Goal: Task Accomplishment & Management: Complete application form

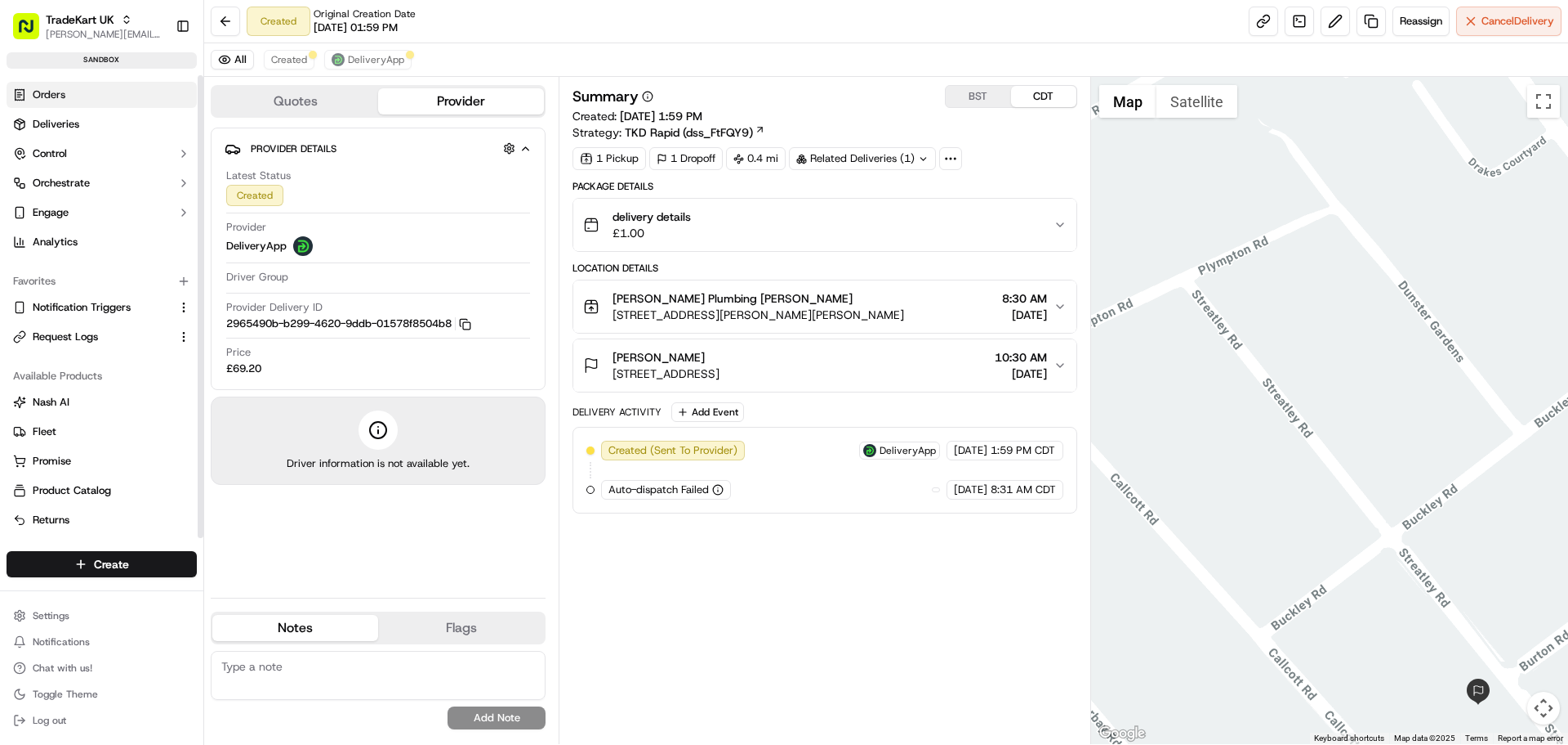
click at [72, 99] on link "Orders" at bounding box center [102, 95] width 190 height 26
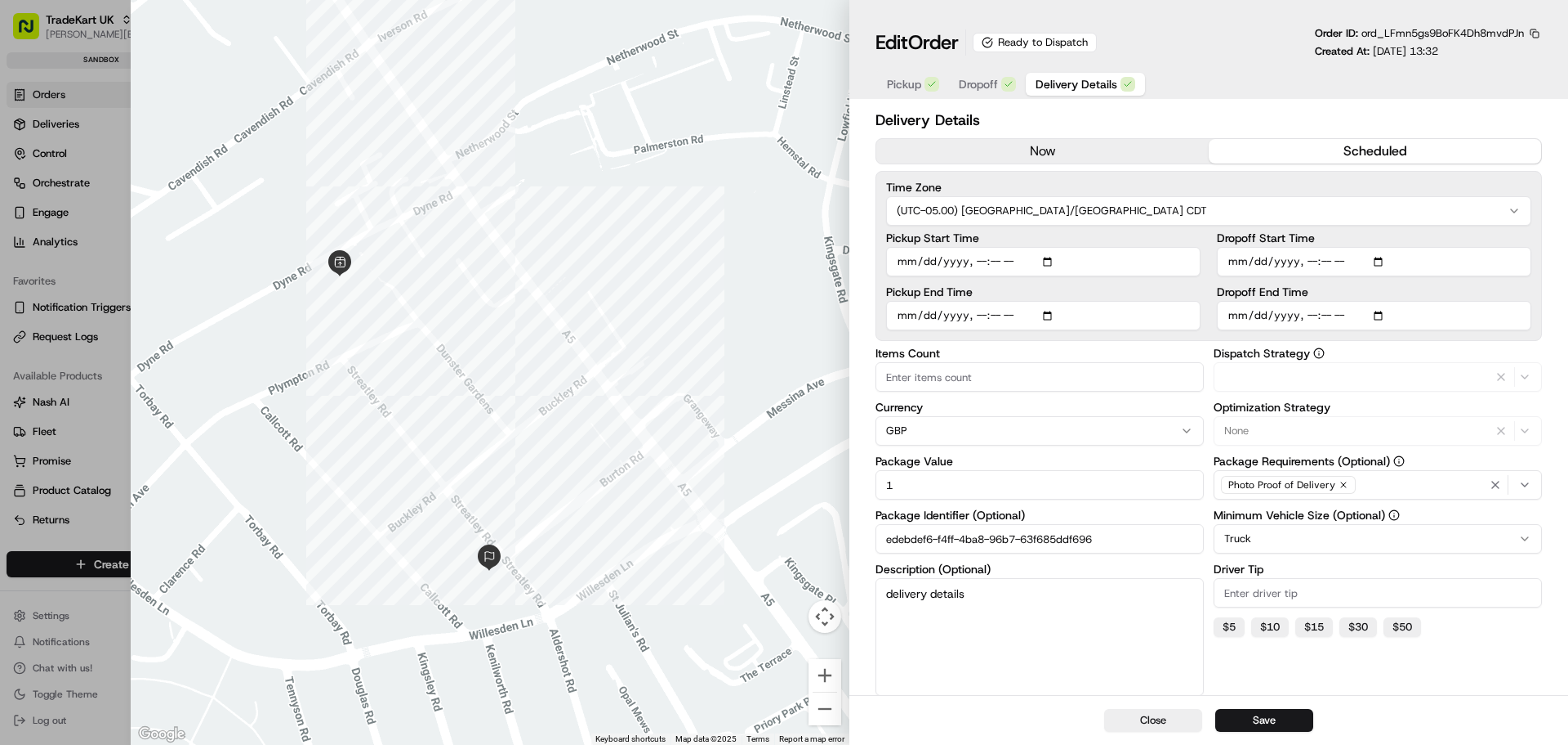
click at [1084, 87] on span "Delivery Details" at bounding box center [1077, 84] width 82 height 16
click at [1538, 33] on button "button" at bounding box center [1534, 33] width 15 height 15
click at [1469, 80] on button "Copy URL" at bounding box center [1489, 81] width 148 height 20
click at [83, 565] on div at bounding box center [784, 372] width 1568 height 745
type input "1"
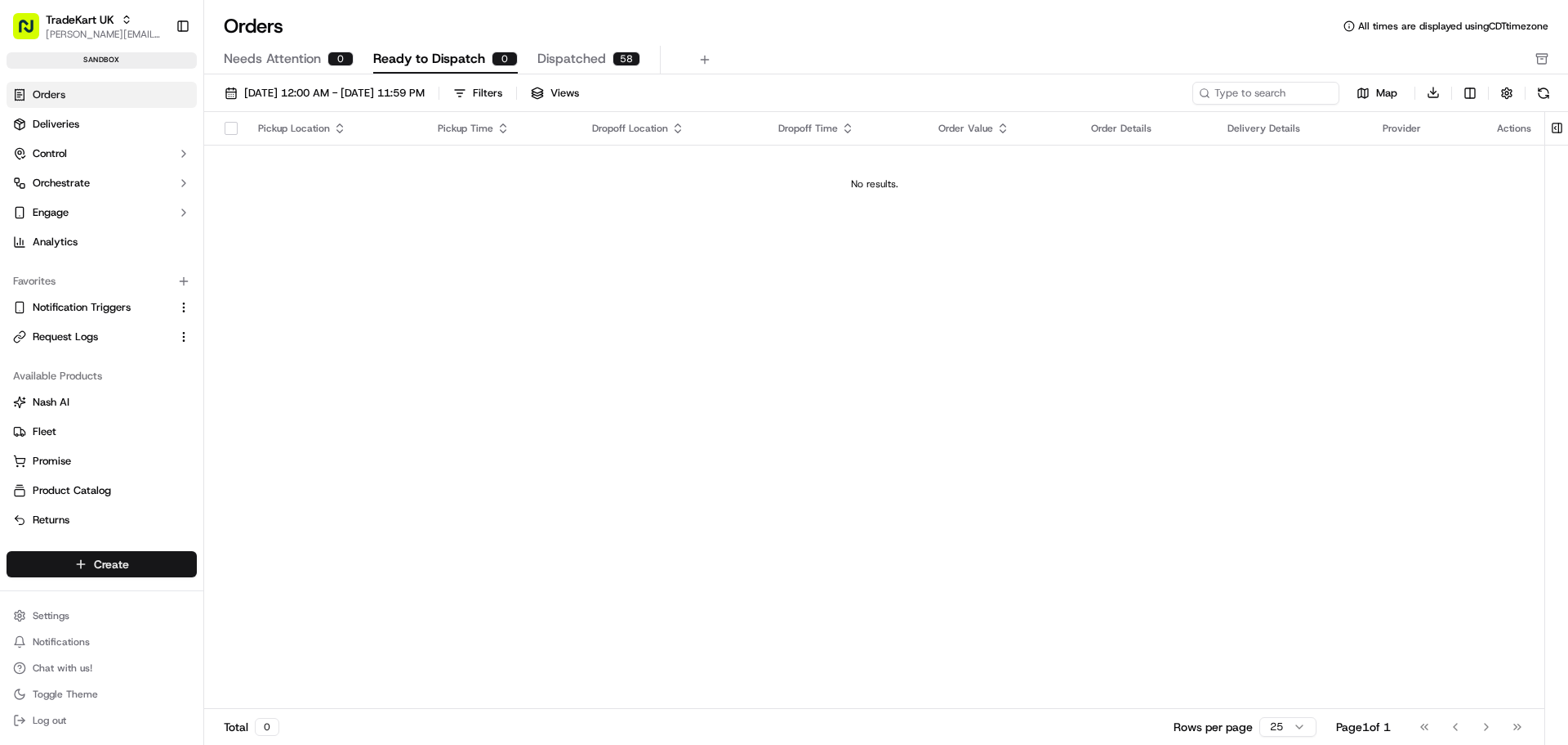
click at [150, 557] on html "TradeKart UK jeff@usenash.com Toggle Sidebar sandbox Orders Deliveries Control …" at bounding box center [784, 372] width 1568 height 745
click at [285, 603] on link "Delivery" at bounding box center [295, 594] width 182 height 30
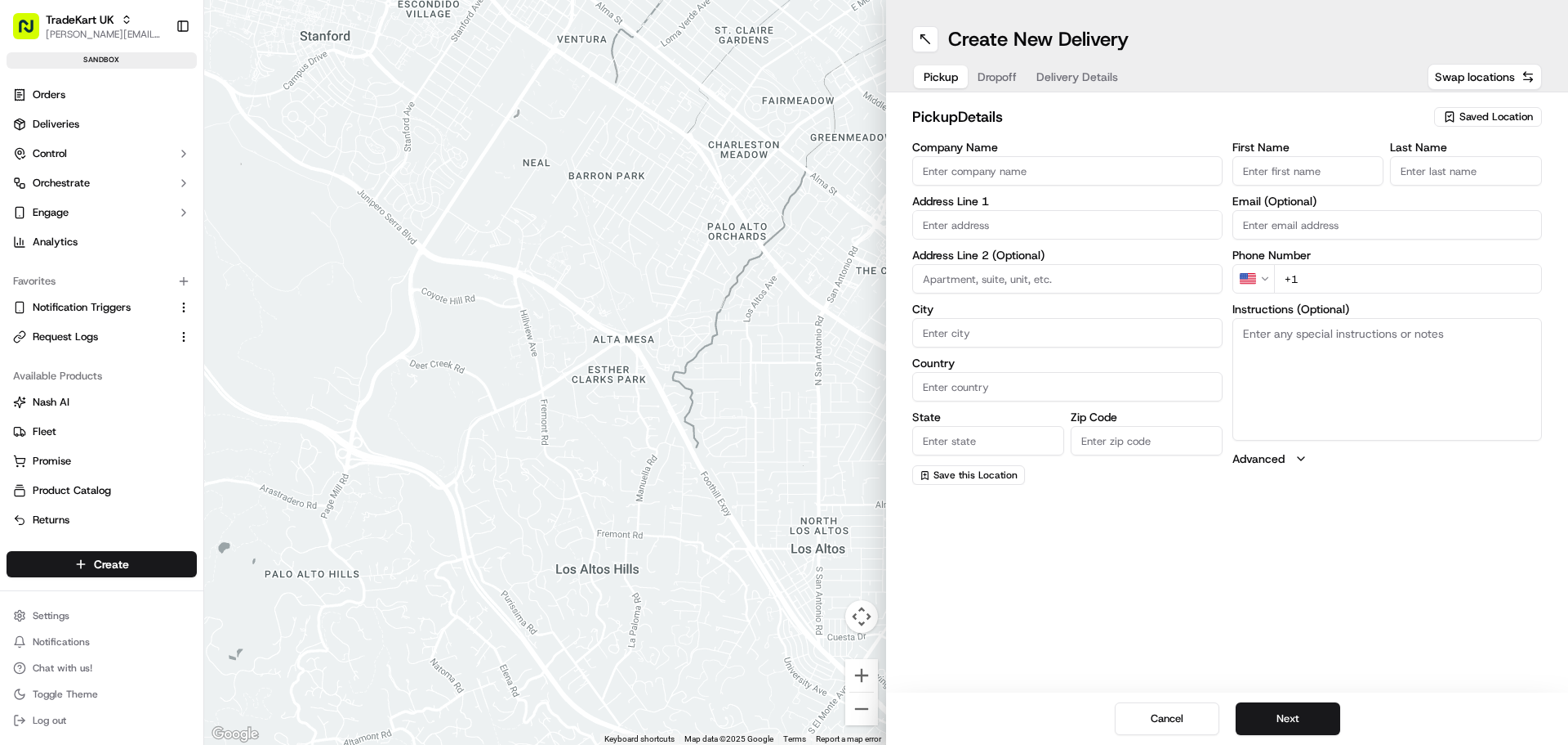
click at [1076, 82] on span "Delivery Details" at bounding box center [1078, 76] width 82 height 16
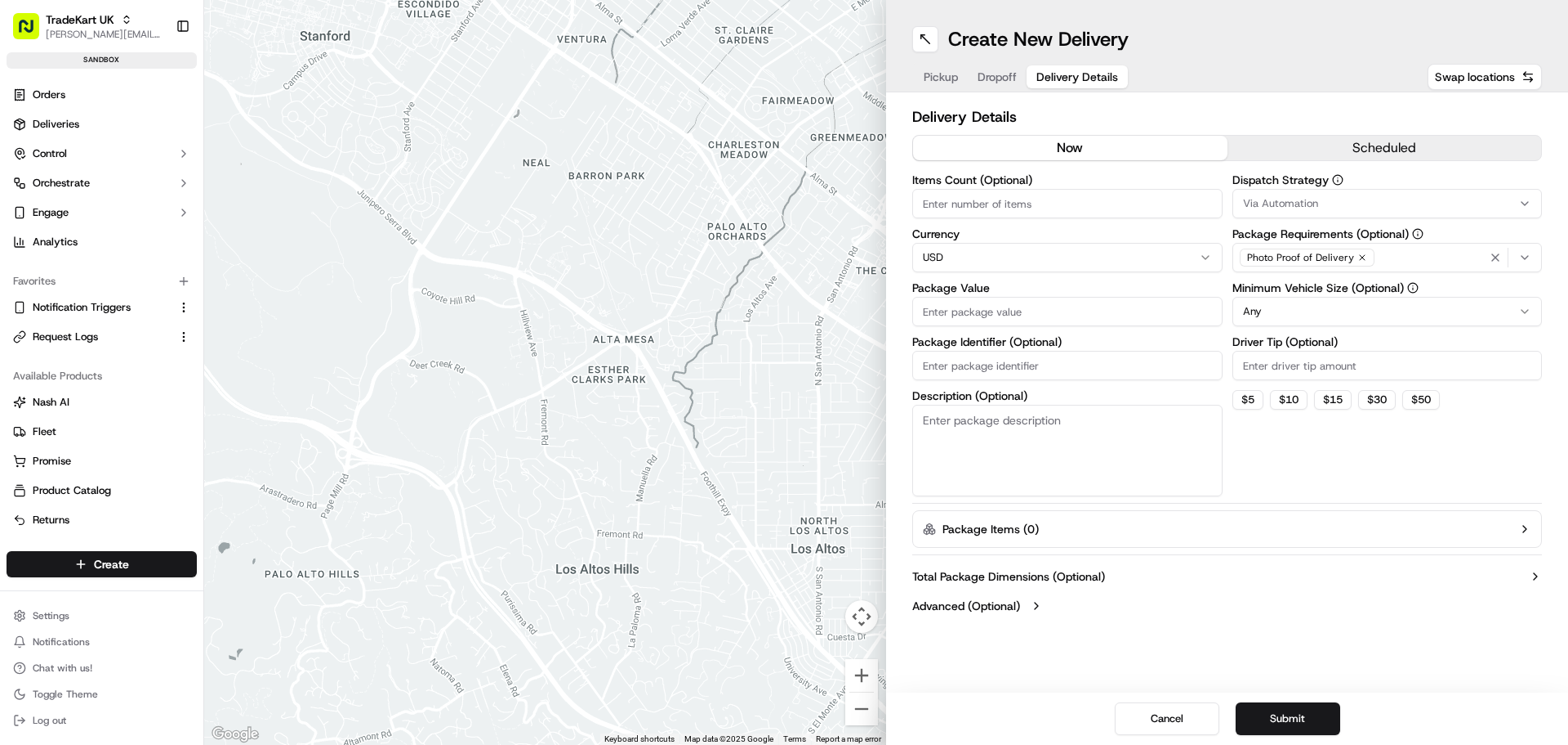
click at [1327, 307] on html "TradeKart UK jeff@usenash.com Toggle Sidebar sandbox Orders Deliveries Control …" at bounding box center [784, 372] width 1568 height 745
click at [1274, 312] on html "TradeKart UK jeff@usenash.com Toggle Sidebar sandbox Orders Deliveries Control …" at bounding box center [784, 372] width 1568 height 745
click at [1276, 309] on html "TradeKart UK jeff@usenash.com Toggle Sidebar sandbox Orders Deliveries Control …" at bounding box center [784, 372] width 1568 height 745
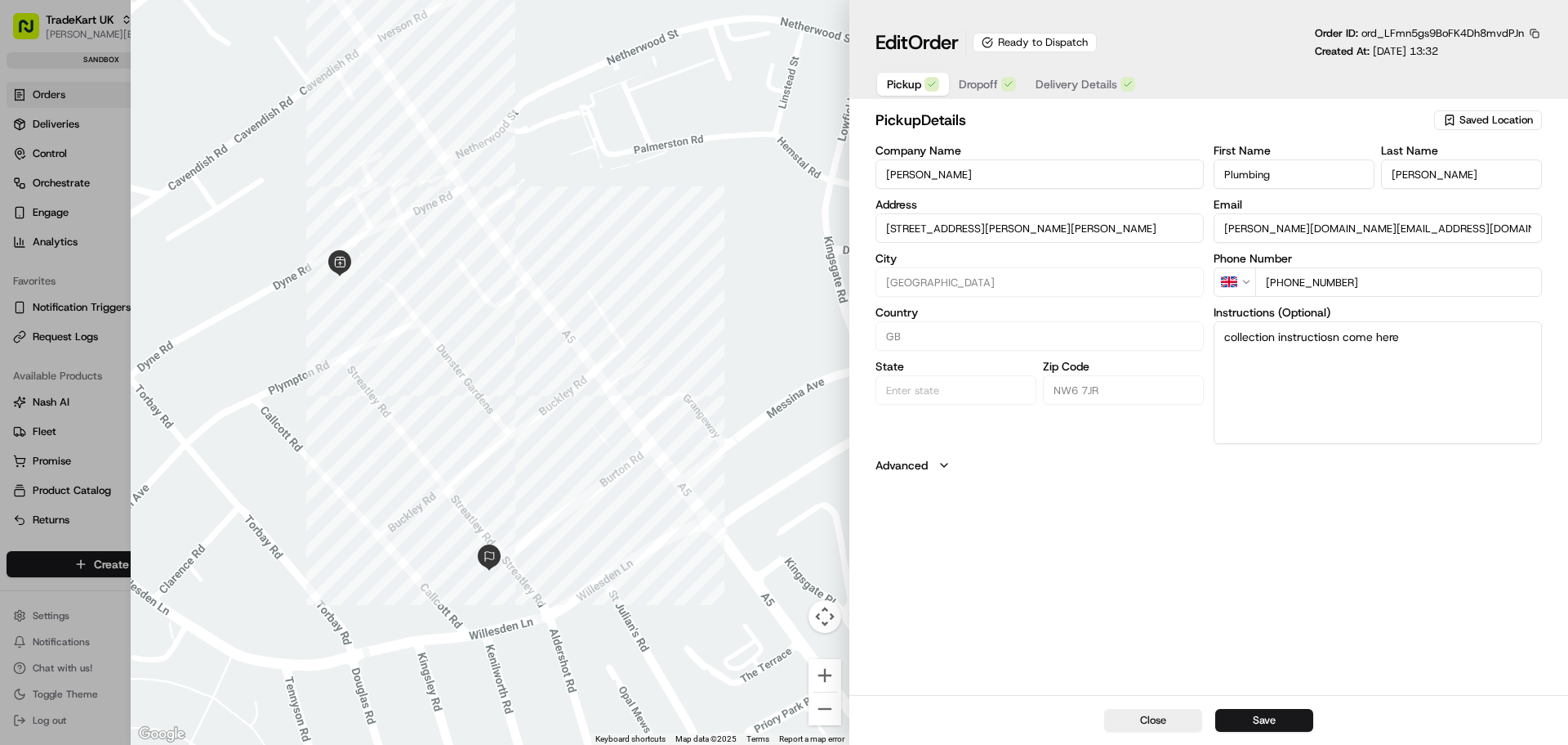
click at [1089, 85] on span "Delivery Details" at bounding box center [1077, 84] width 82 height 16
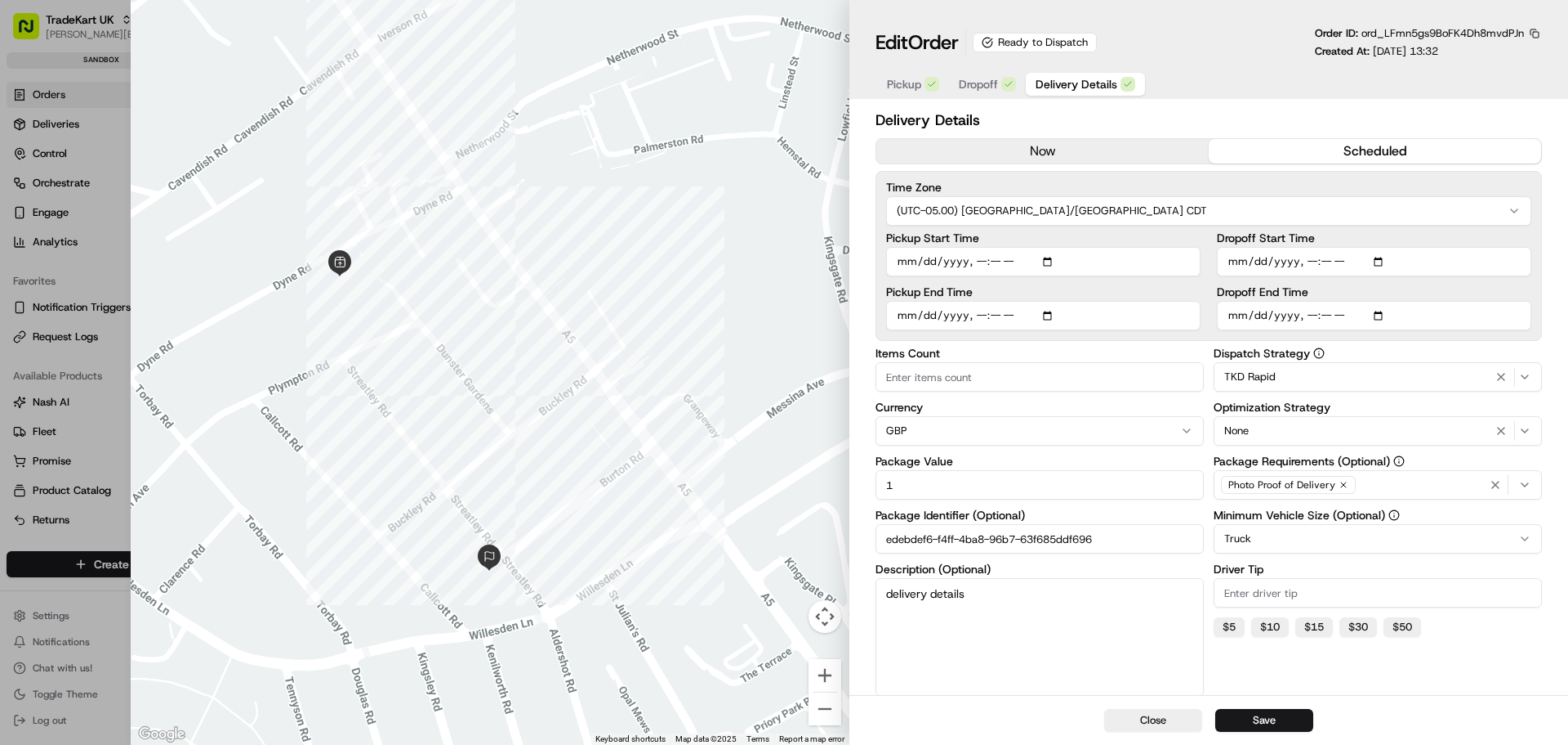
click at [1051, 265] on input "Pickup Start Time" at bounding box center [1043, 261] width 314 height 30
type input "2025-09-16T03:00"
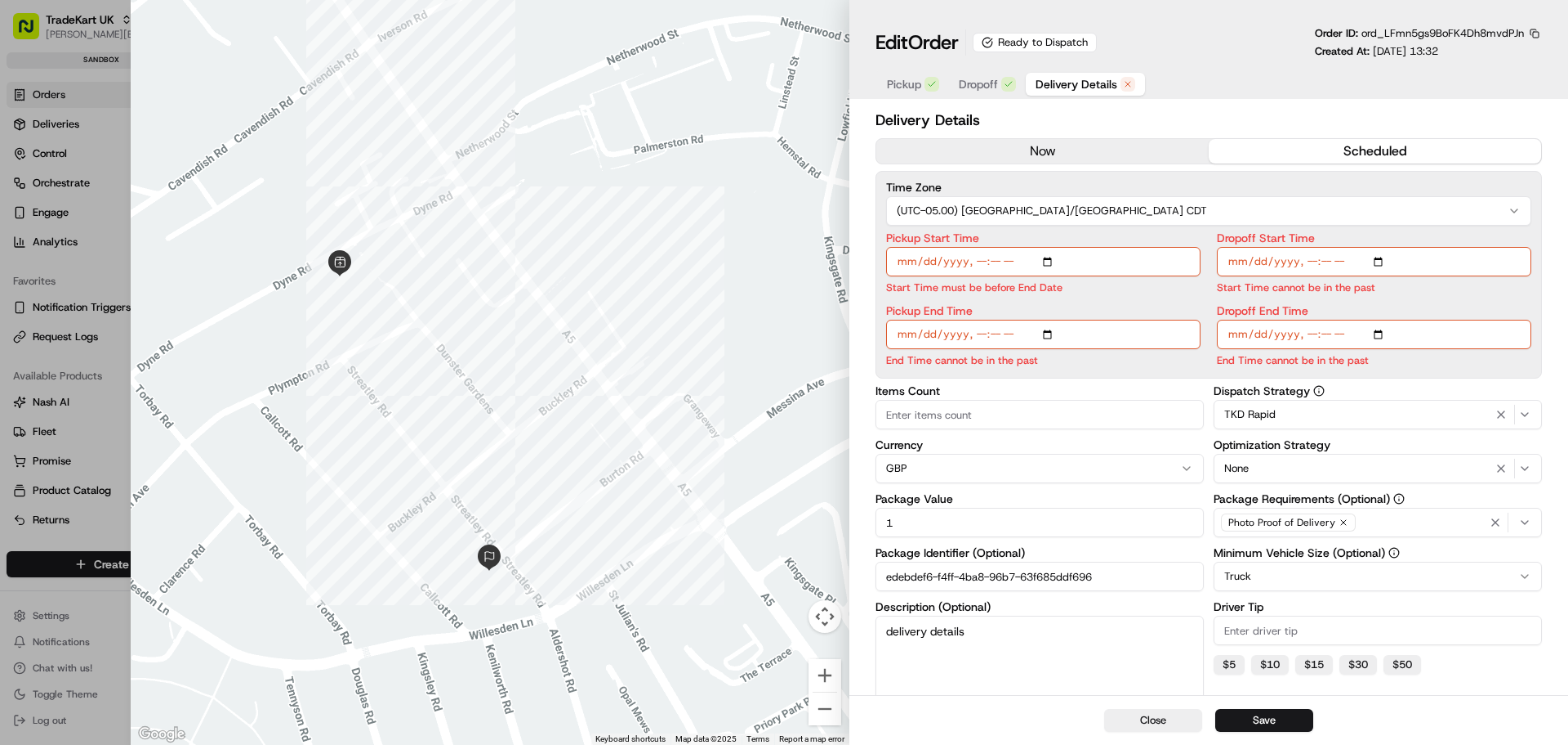
click at [1256, 261] on input "Dropoff Start Time" at bounding box center [1374, 261] width 314 height 30
click at [1251, 259] on input "Dropoff Start Time" at bounding box center [1374, 261] width 314 height 30
type input "2025-09-16T03:00"
click at [931, 332] on input "Pickup End Time" at bounding box center [1043, 334] width 314 height 30
type input "2025-09-16T04:00"
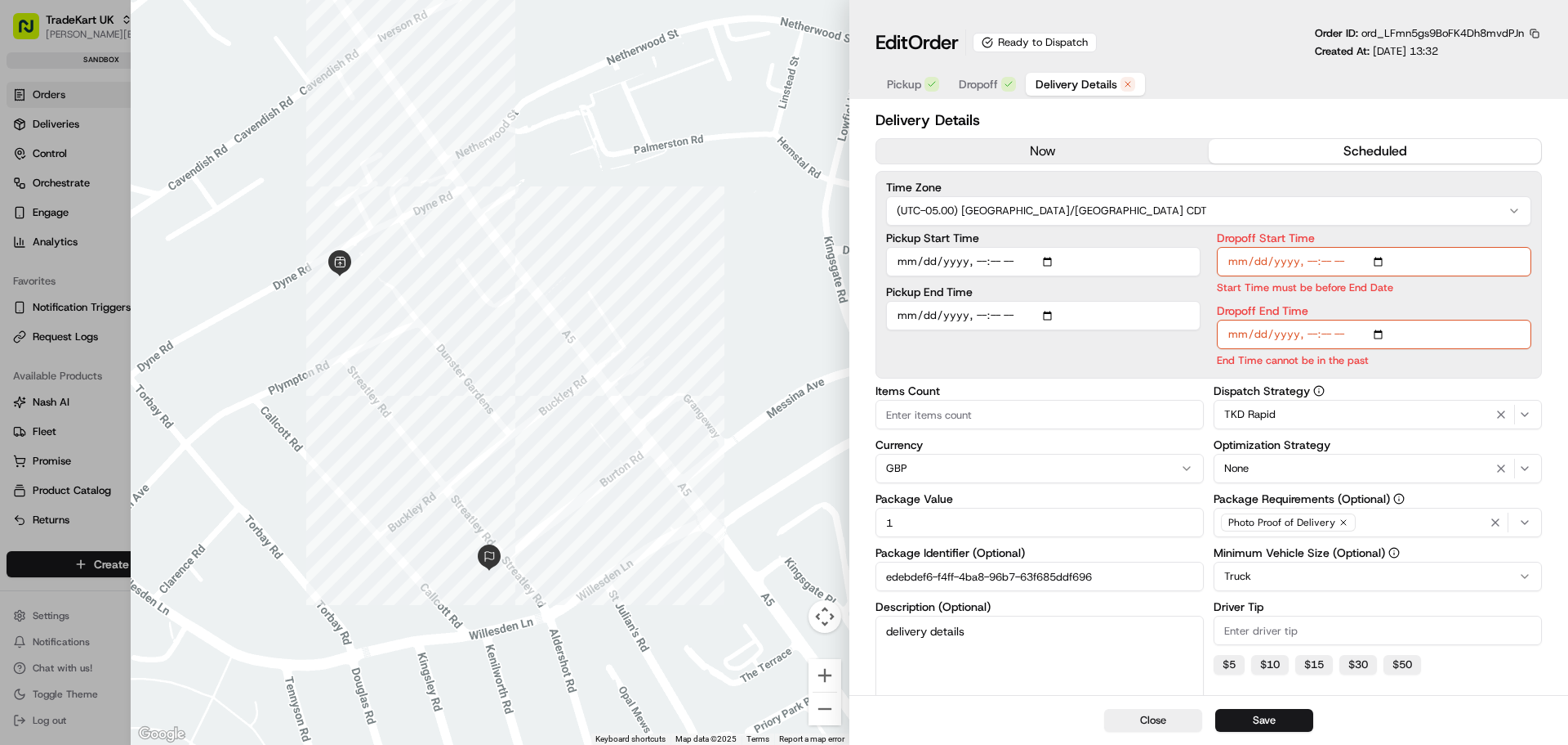
click at [1260, 338] on input "Dropoff End Time" at bounding box center [1374, 334] width 314 height 30
click at [1260, 337] on input "Dropoff End Time" at bounding box center [1374, 334] width 314 height 30
type input "2025-09-16T05:00"
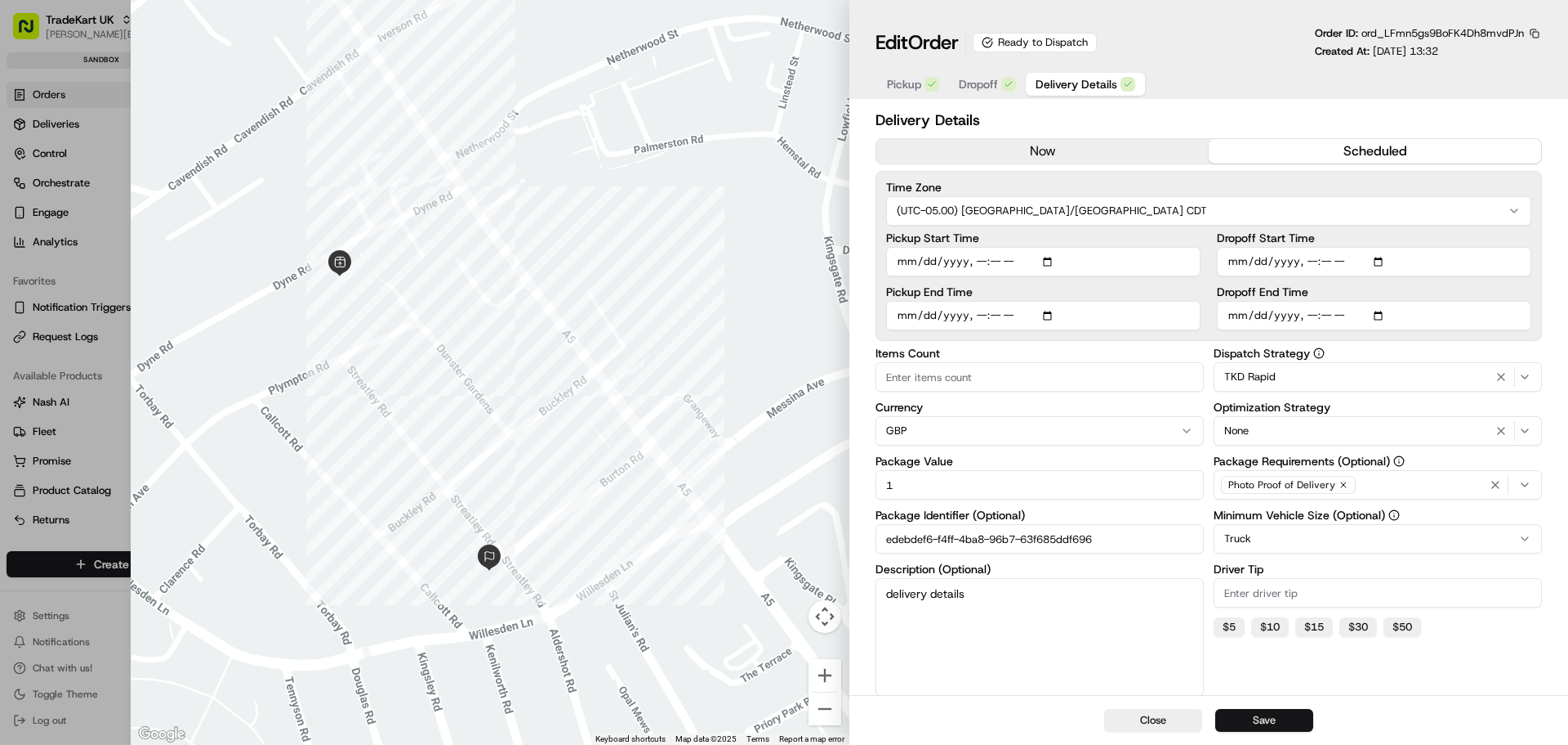
click at [1260, 722] on button "Save" at bounding box center [1264, 720] width 98 height 23
type input "1"
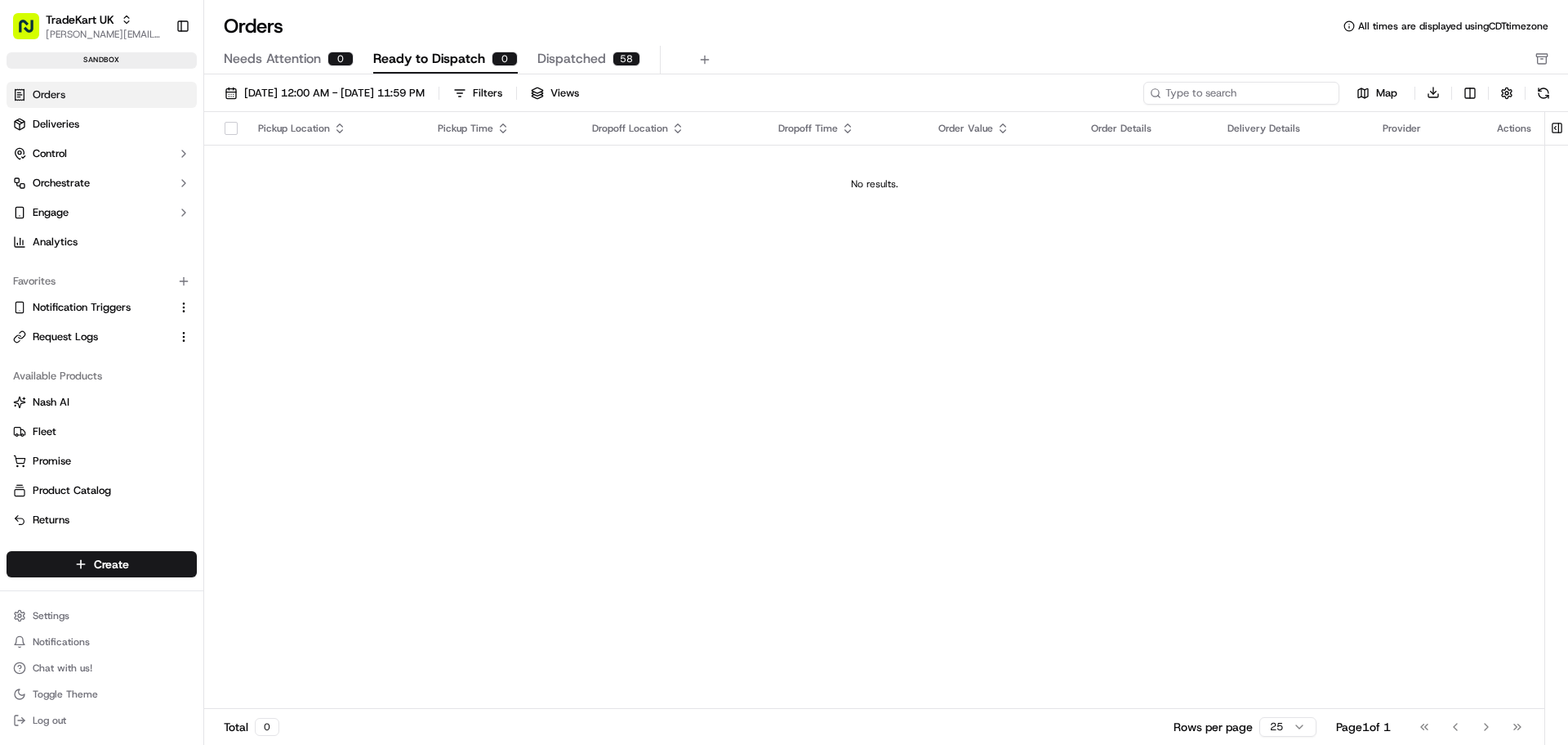
click at [1271, 94] on input at bounding box center [1242, 93] width 196 height 23
paste input "ord_LFmn5gs9BoFK4Dh8mvdPJn"
type input "ord_LFmn5gs9BoFK4Dh8mvdPJn"
click at [1544, 56] on icon "button" at bounding box center [1542, 58] width 13 height 13
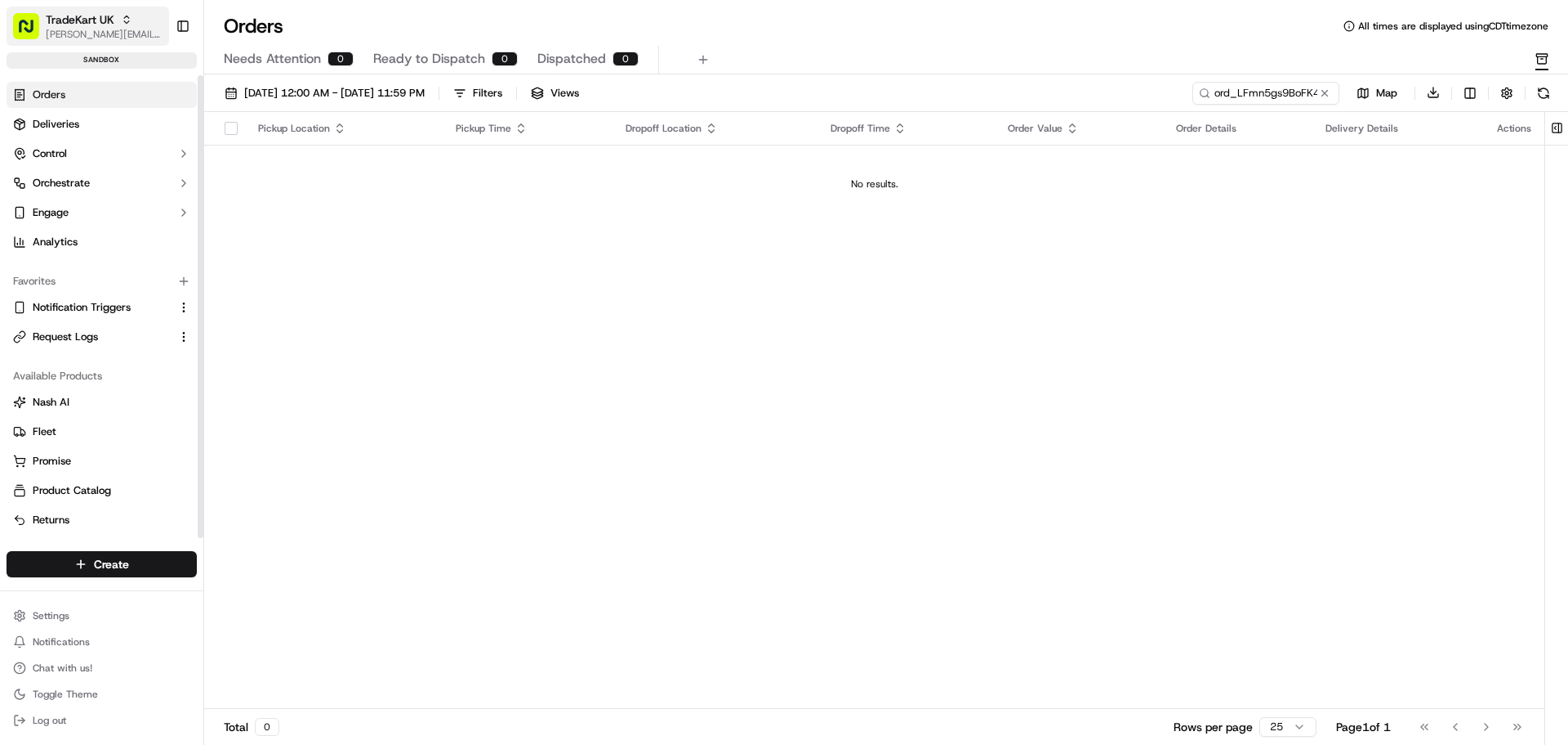
click at [80, 27] on span "TradeKart UK" at bounding box center [80, 19] width 69 height 16
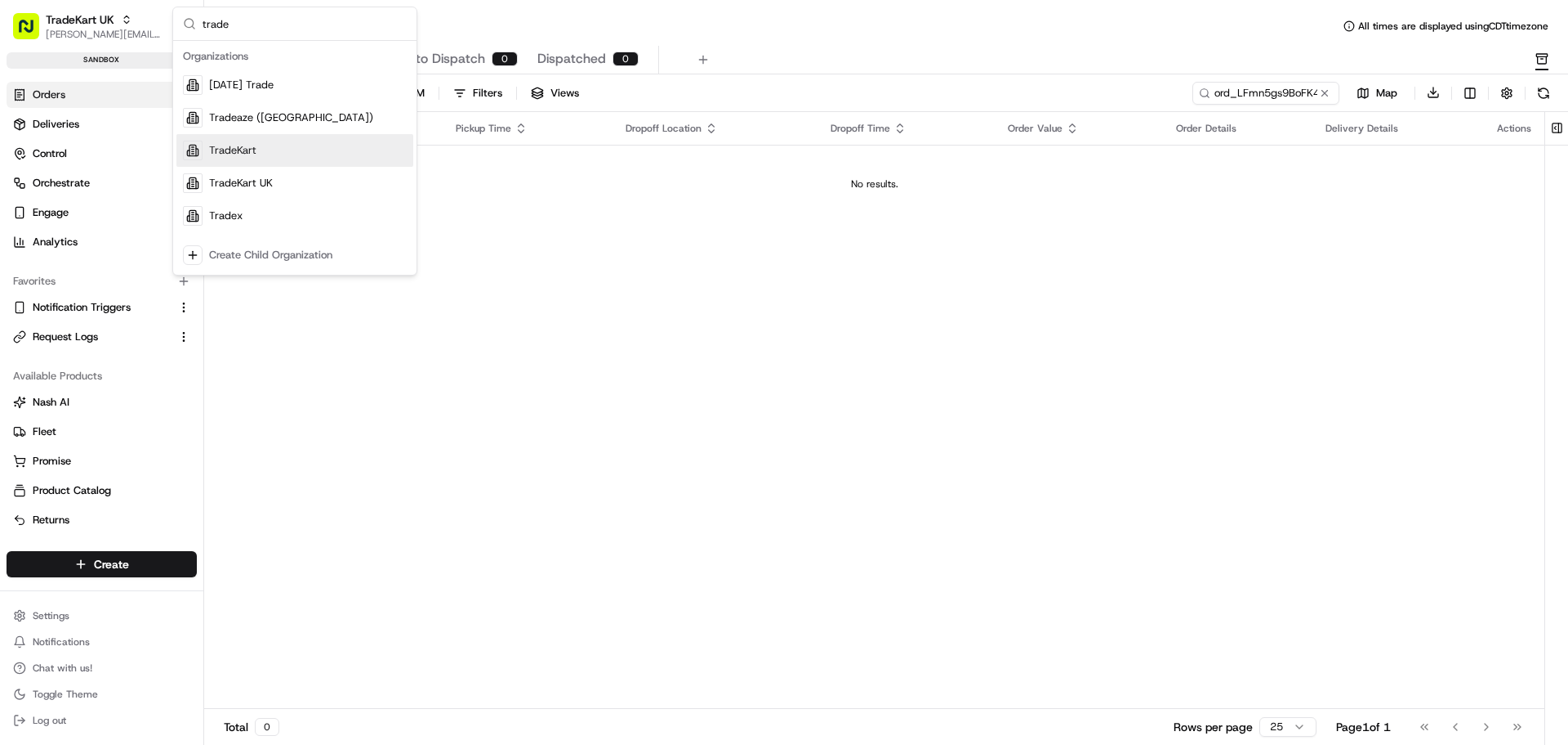
type input "trade"
click at [277, 146] on div "TradeKart" at bounding box center [294, 150] width 237 height 33
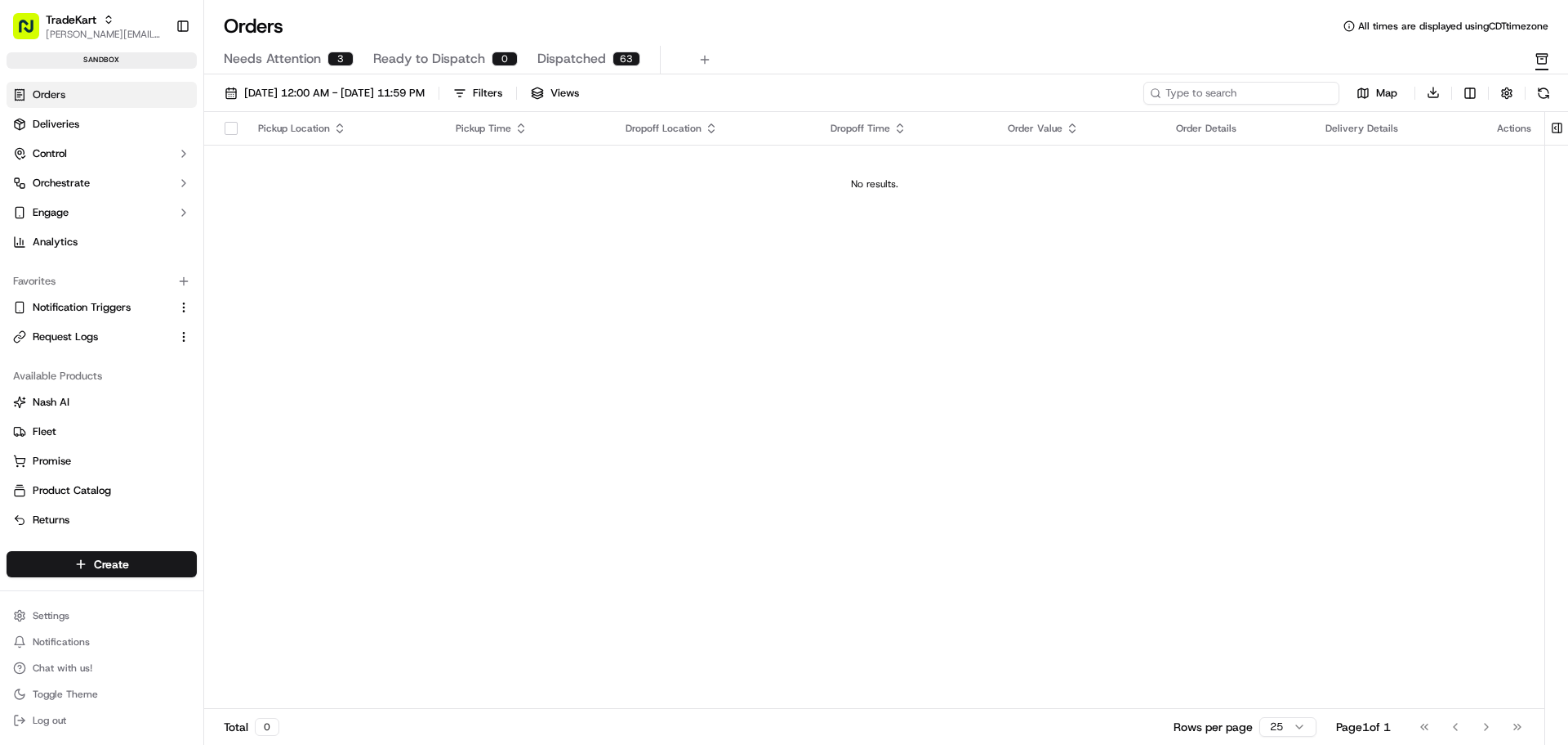
click at [1288, 98] on input at bounding box center [1242, 93] width 196 height 23
paste input "ord_LFmn5gs9BoFK4Dh8mvdPJn"
type input "ord_LFmn5gs9BoFK4Dh8mvdPJn"
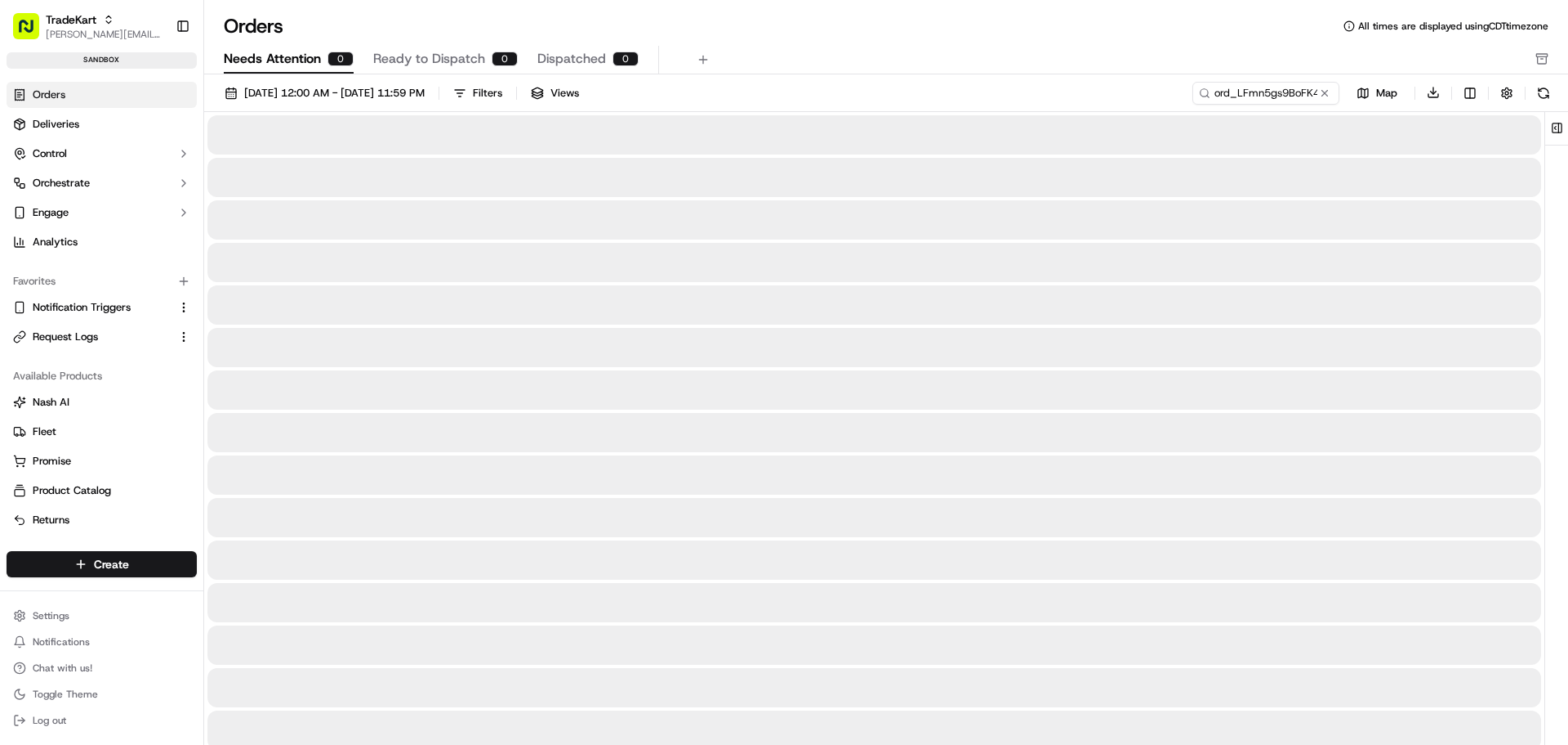
click at [272, 62] on span "Needs Attention" at bounding box center [272, 58] width 97 height 20
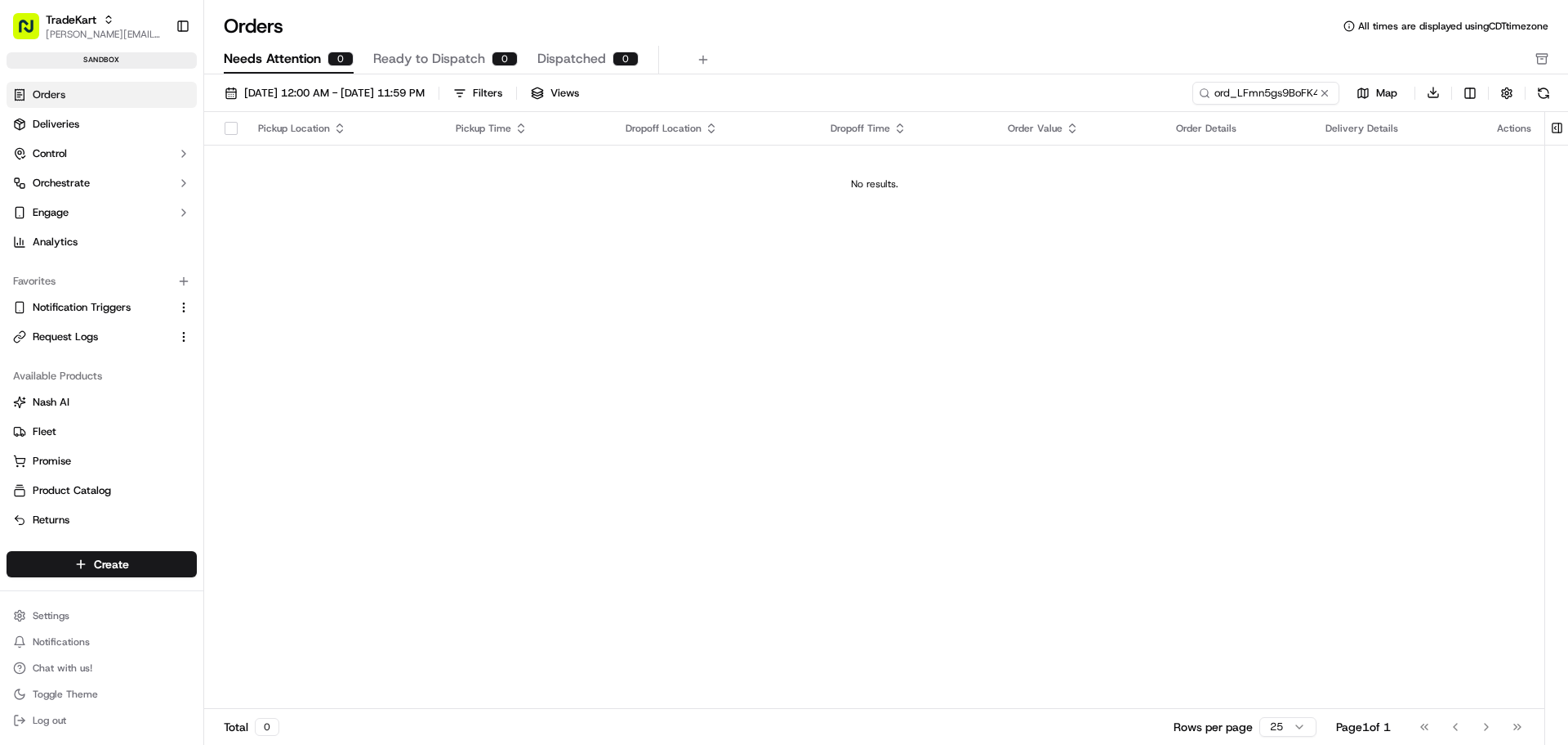
click at [413, 53] on span "Ready to Dispatch" at bounding box center [429, 58] width 112 height 20
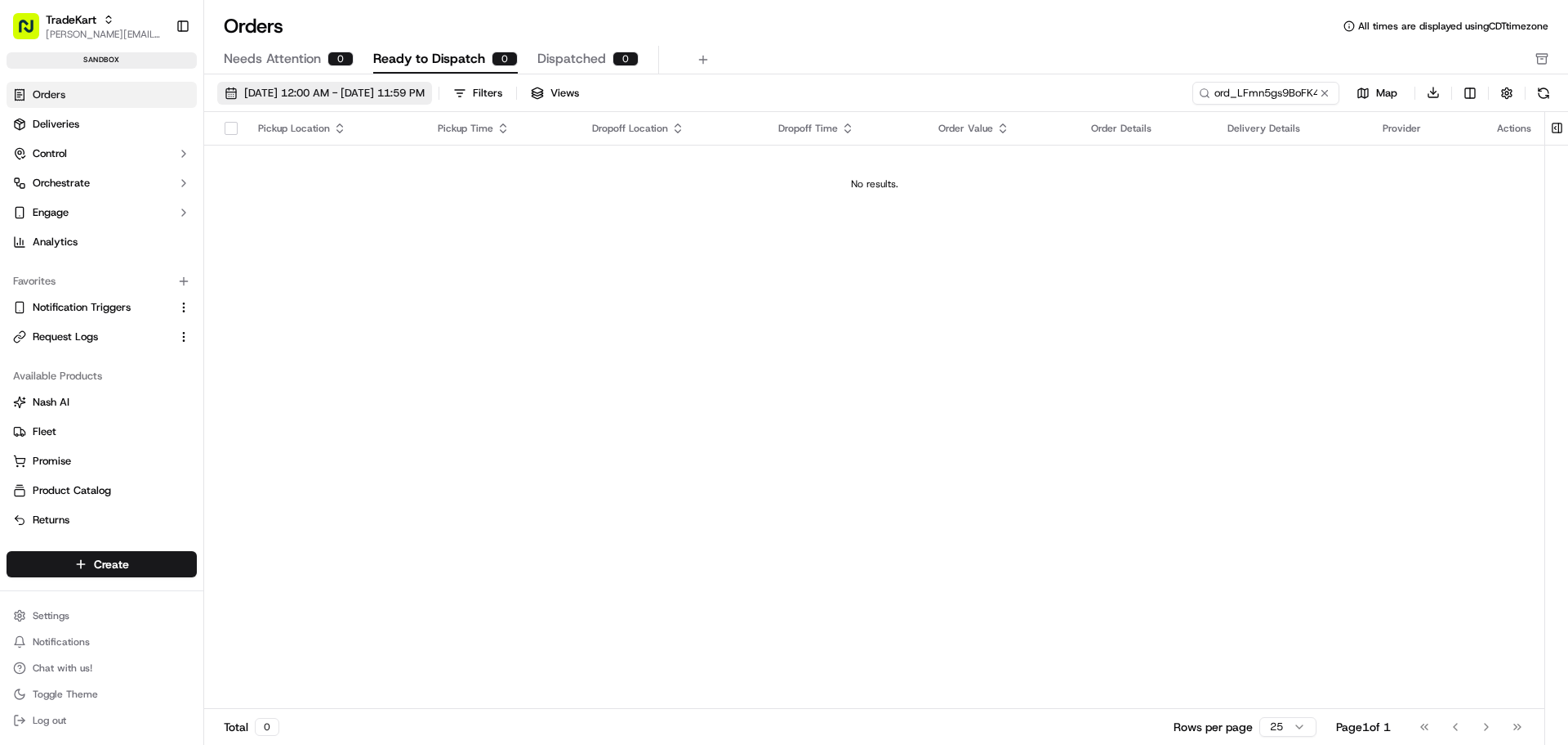
click at [331, 99] on span "[DATE] 12:00 AM - [DATE] 11:59 PM" at bounding box center [334, 93] width 180 height 15
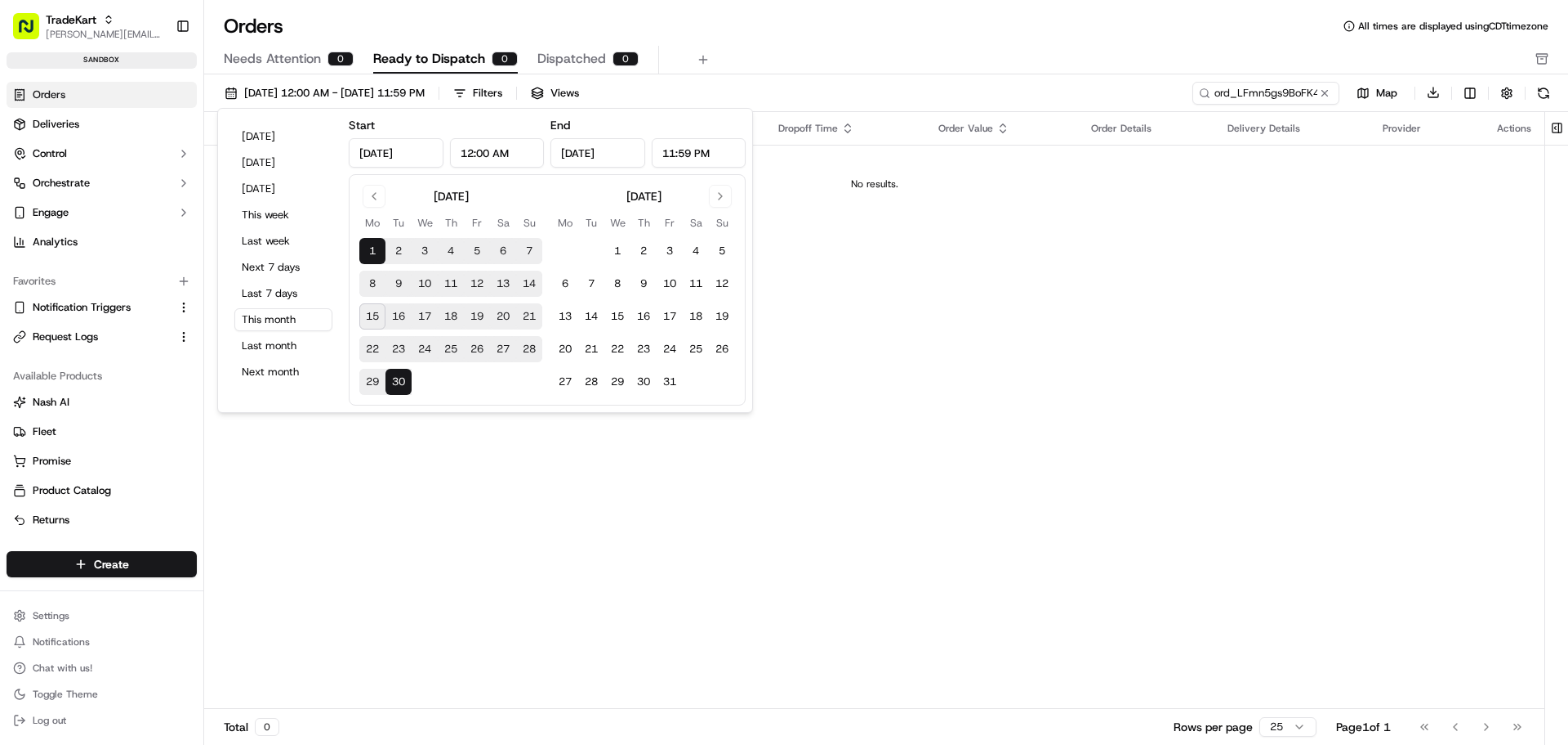
click at [991, 339] on div "Pickup Location Pickup Time Dropoff Location Dropoff Time Order Value Order Det…" at bounding box center [874, 411] width 1341 height 597
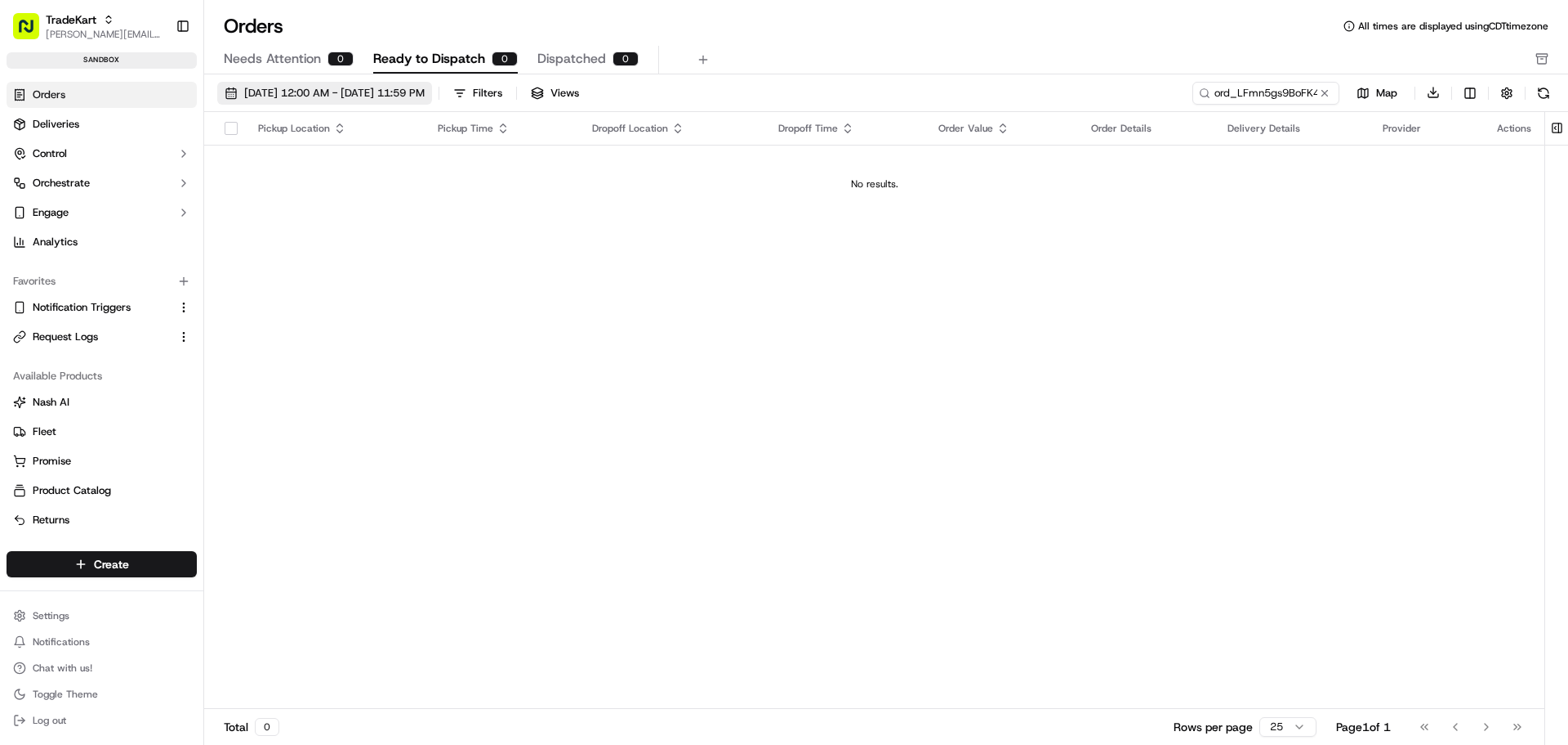
click at [377, 93] on span "[DATE] 12:00 AM - [DATE] 11:59 PM" at bounding box center [334, 93] width 180 height 15
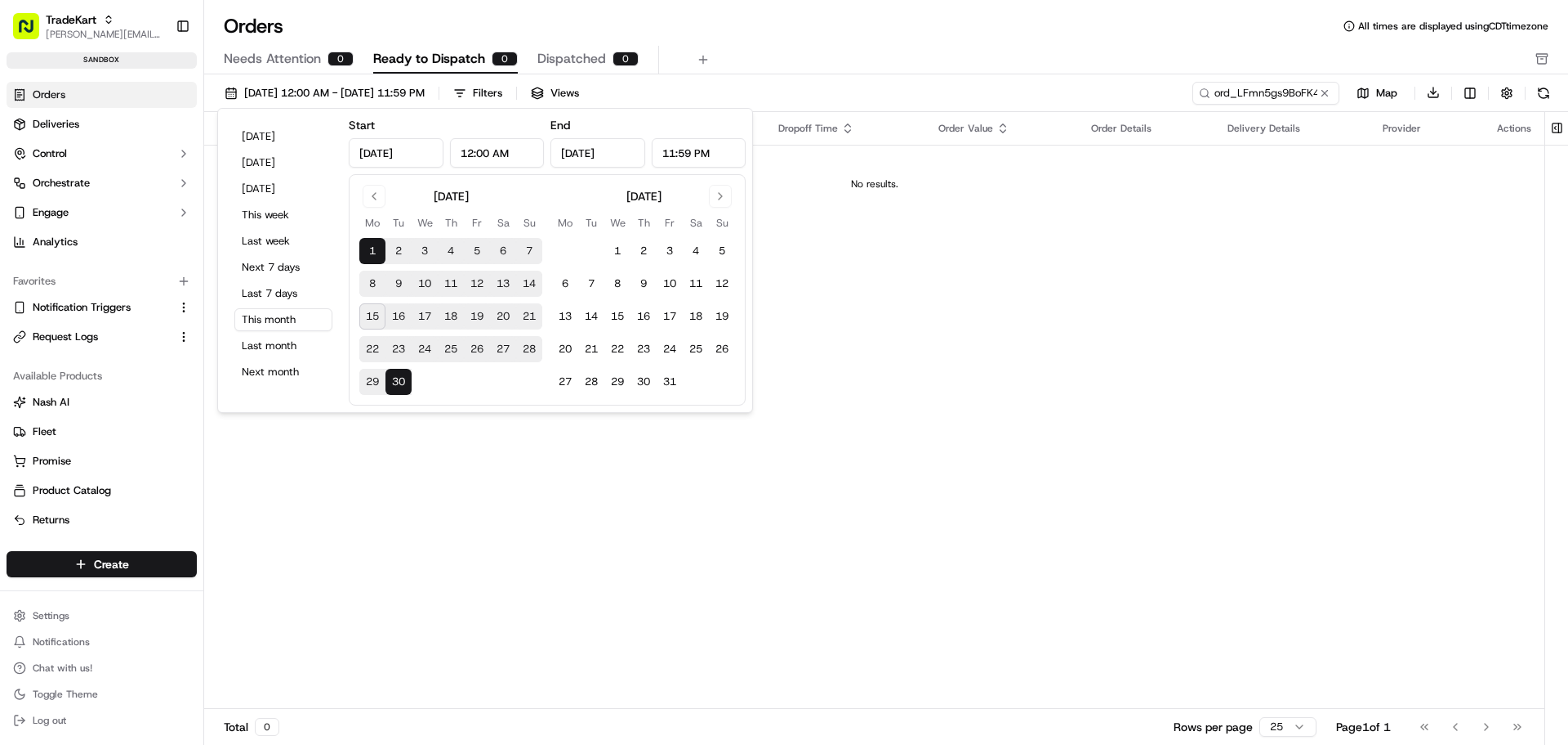
click at [391, 310] on button "16" at bounding box center [398, 316] width 26 height 26
type input "Sep 16, 2025"
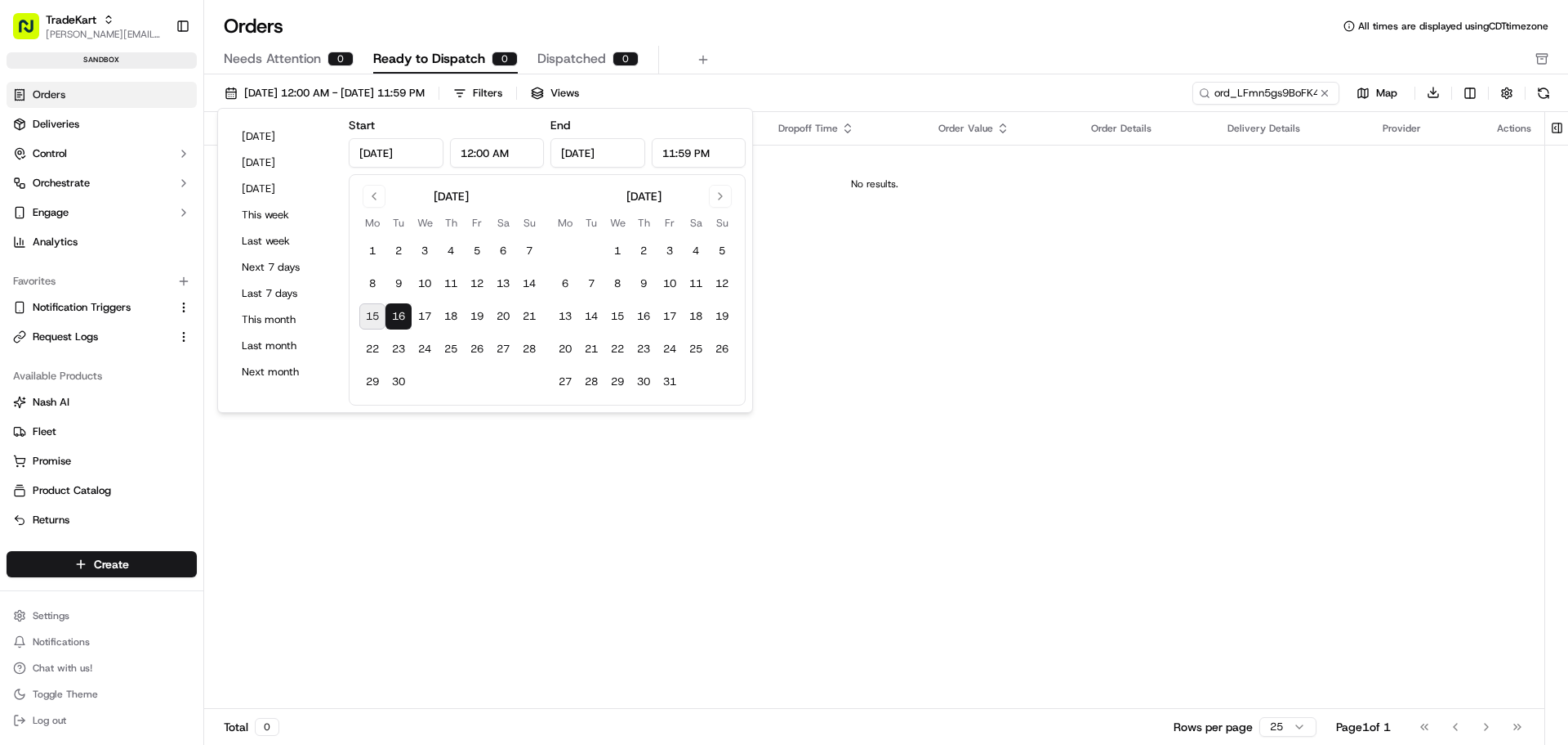
click at [948, 301] on div "Pickup Location Pickup Time Dropoff Location Dropoff Time Order Value Order Det…" at bounding box center [874, 411] width 1341 height 597
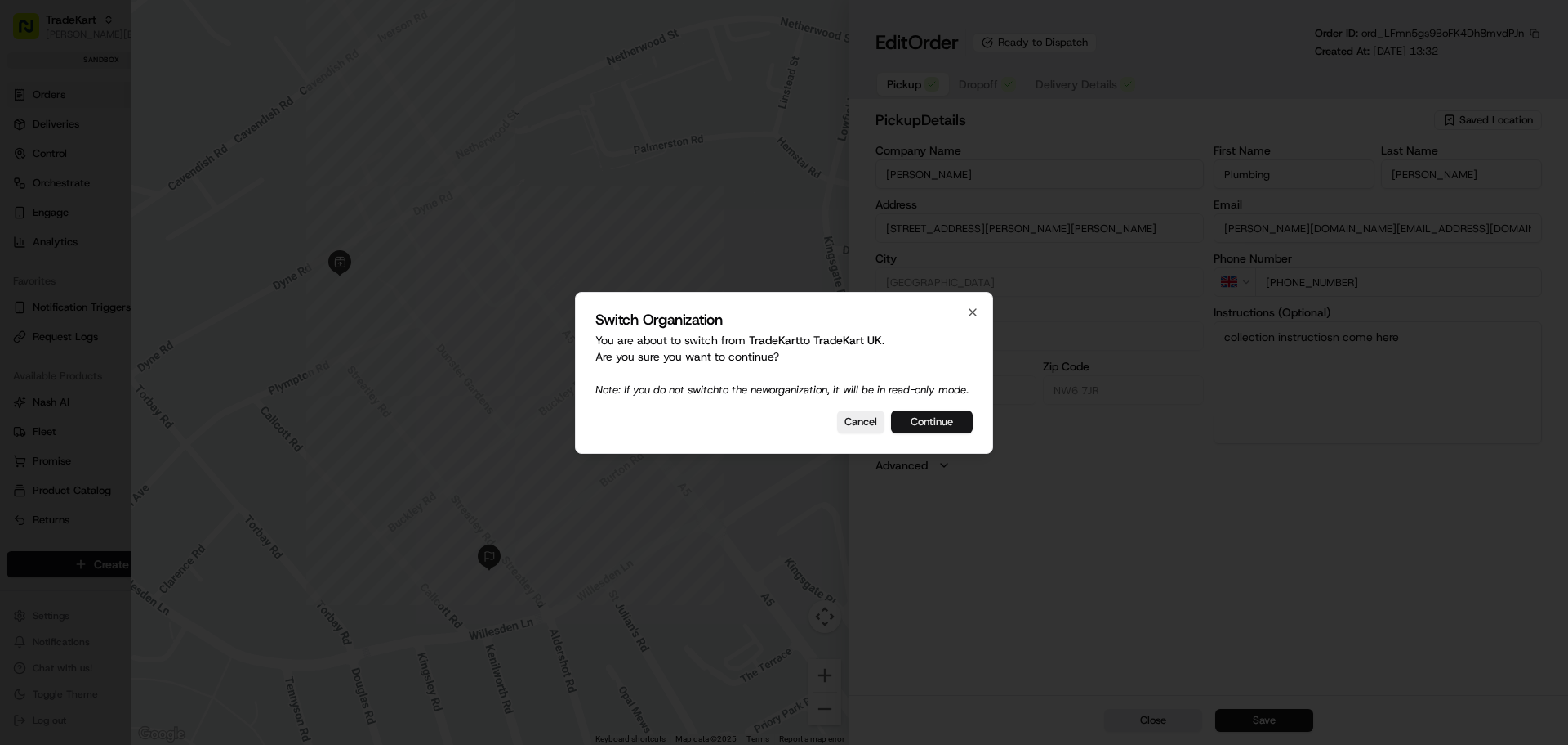
click at [931, 425] on button "Continue" at bounding box center [932, 422] width 82 height 23
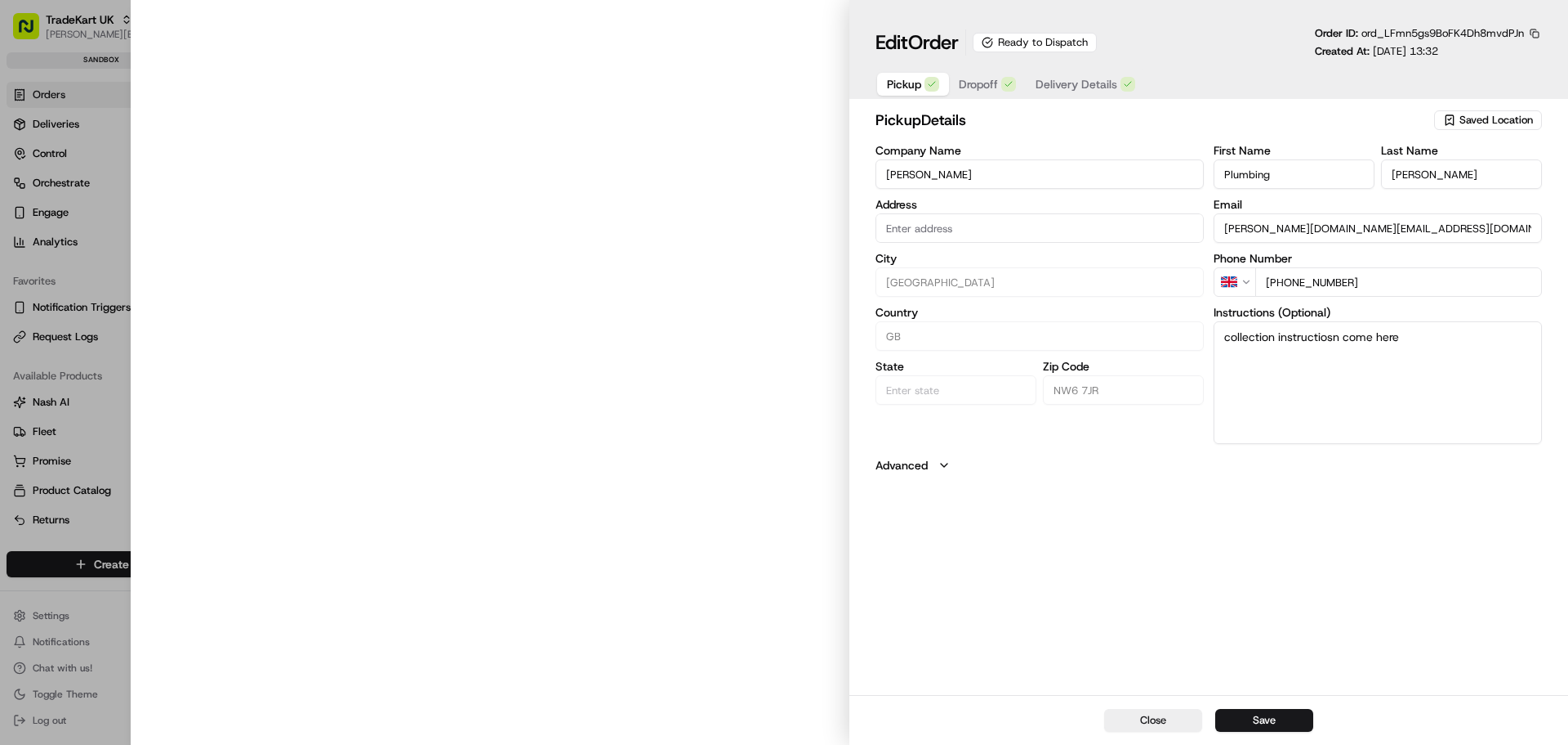
type input "293/301 Kilburn High Road, Kilburn, London, London, NW6 7JR, GB"
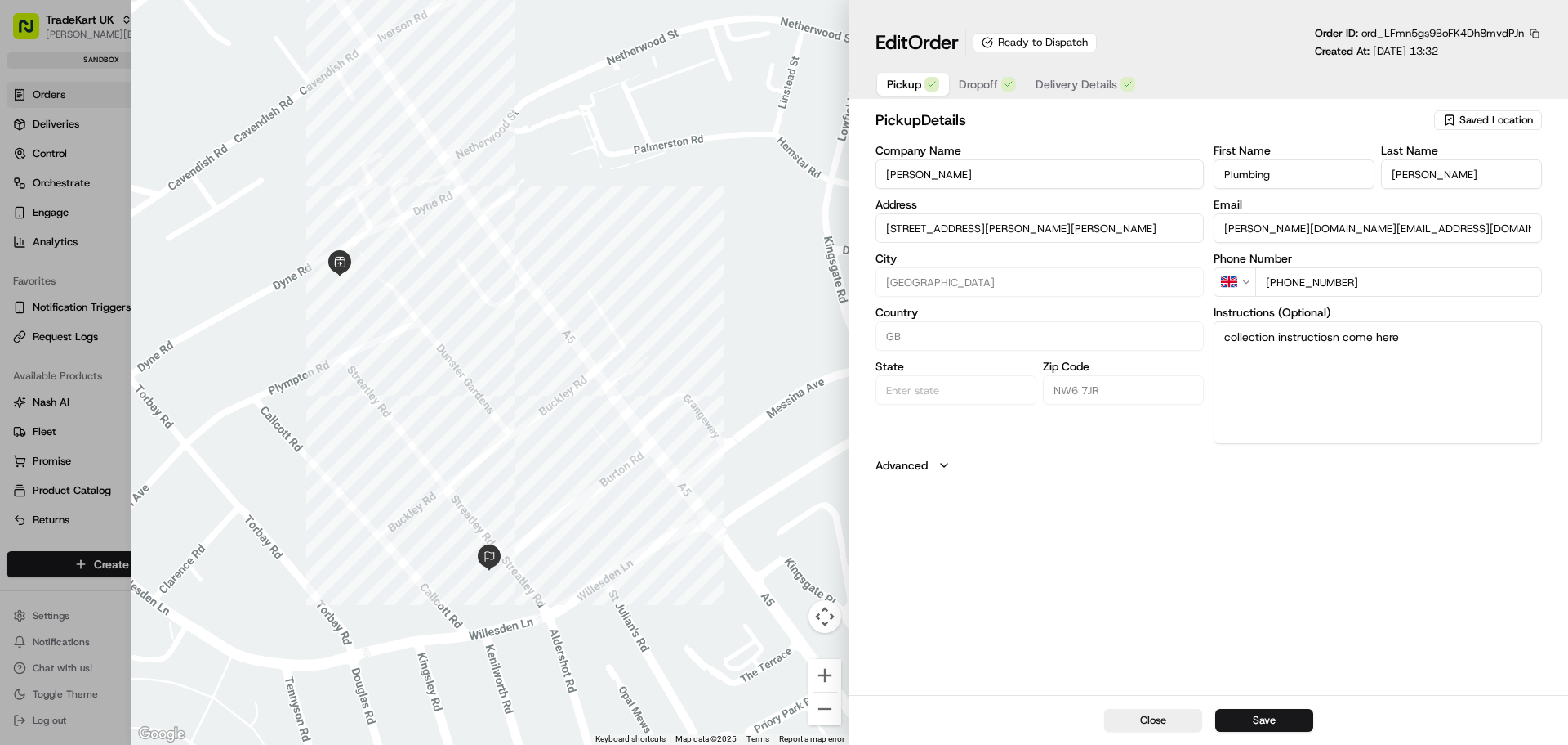
click at [1055, 82] on span "Delivery Details" at bounding box center [1077, 84] width 82 height 16
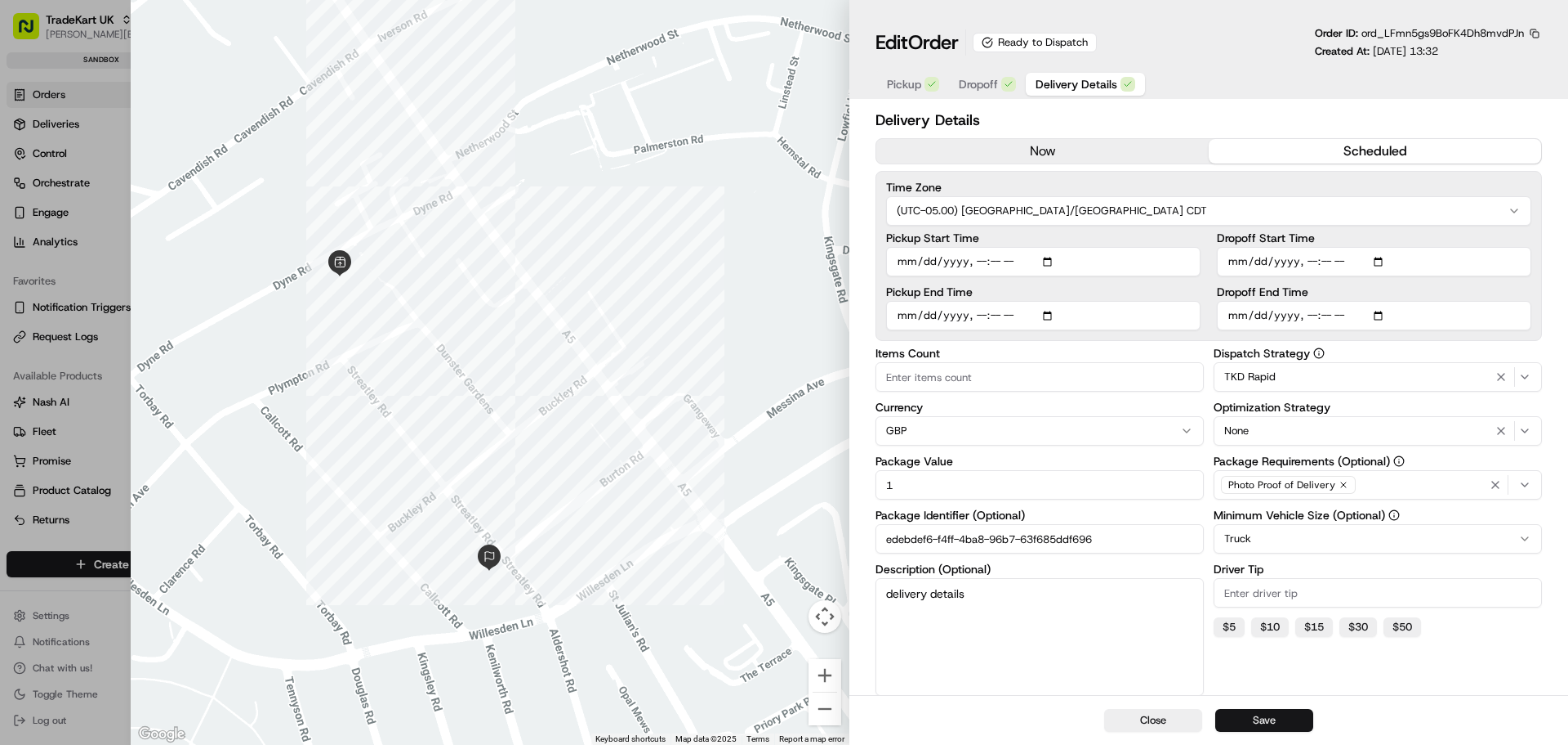
click at [1279, 718] on button "Save" at bounding box center [1264, 720] width 98 height 23
type input "1"
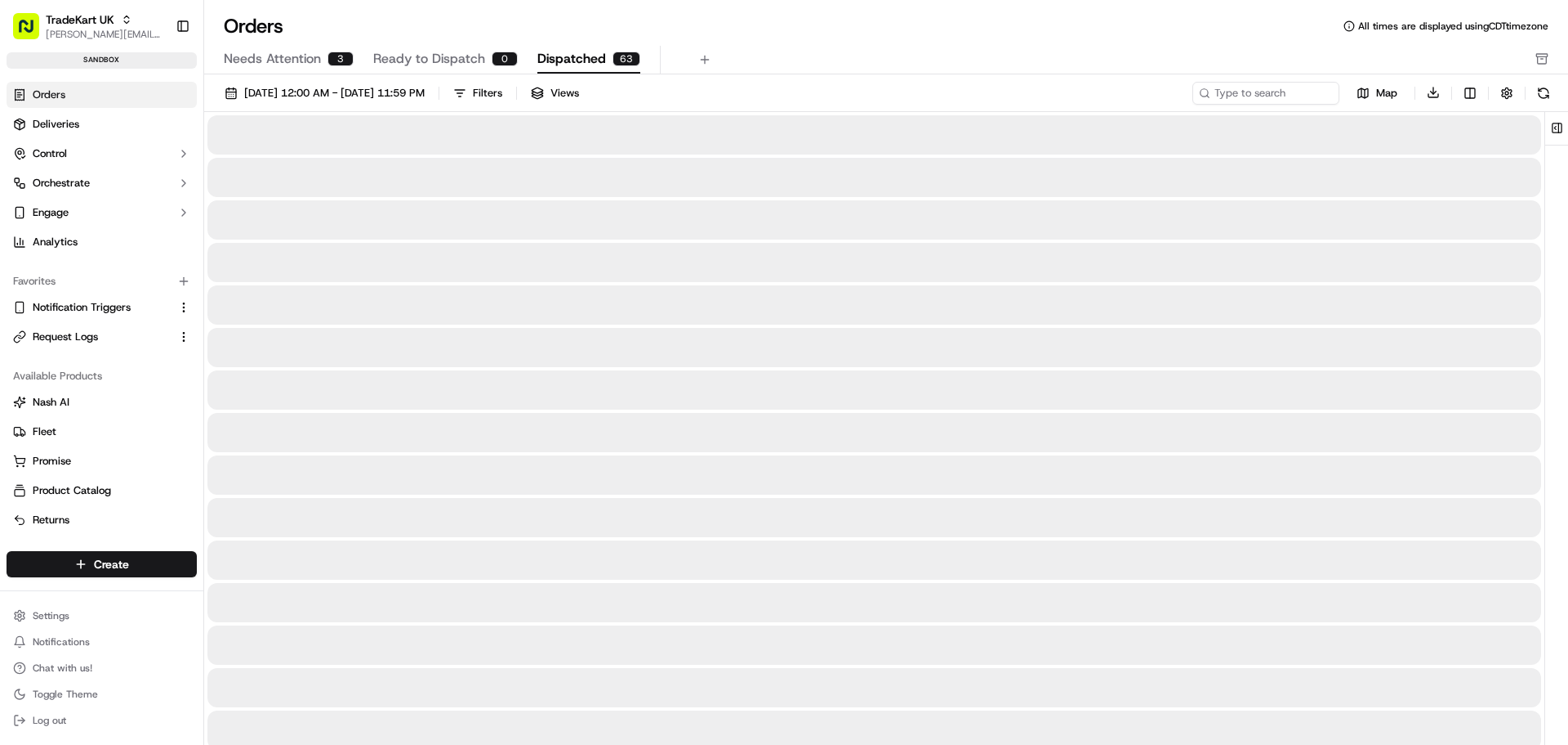
click at [580, 56] on span "Dispatched" at bounding box center [571, 58] width 69 height 20
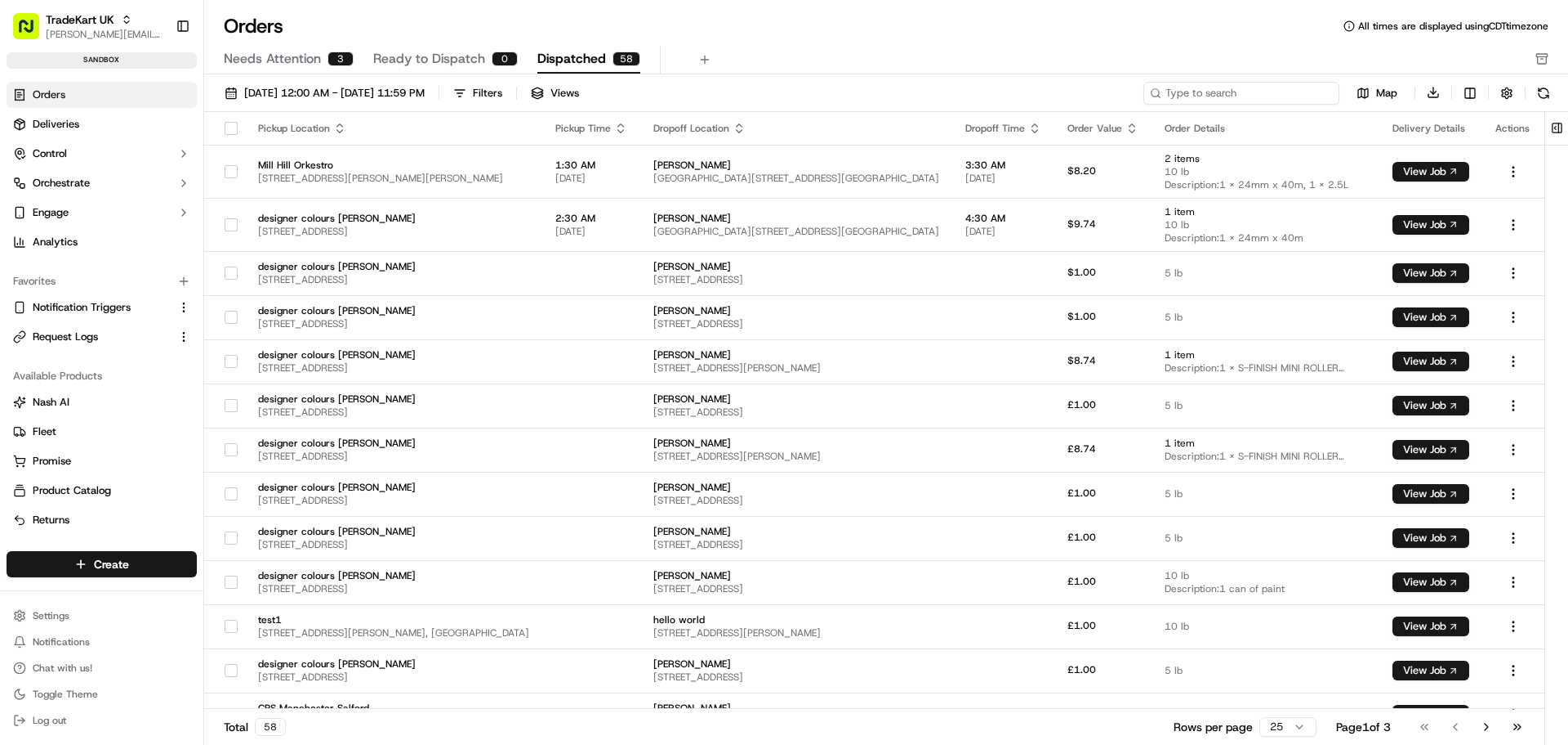
drag, startPoint x: 1291, startPoint y: 88, endPoint x: 1301, endPoint y: 76, distance: 15.6
click at [1292, 86] on input at bounding box center [1242, 93] width 196 height 23
paste input "ord_LFmn5gs9BoFK4Dh8mvdPJn"
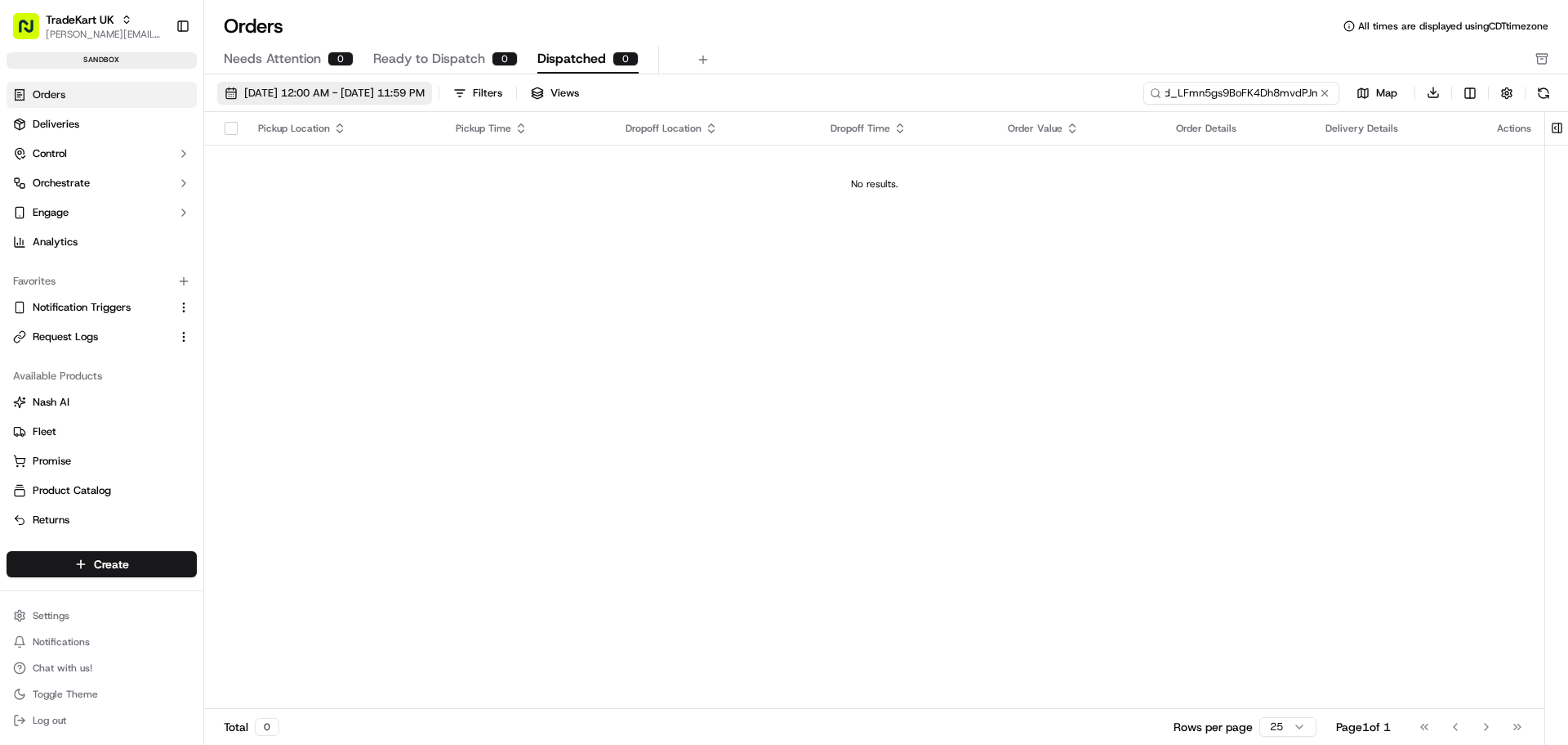
type input "ord_LFmn5gs9BoFK4Dh8mvdPJn"
click at [386, 98] on span "09/01/2025 12:00 AM - 09/30/2025 11:59 PM" at bounding box center [334, 93] width 180 height 15
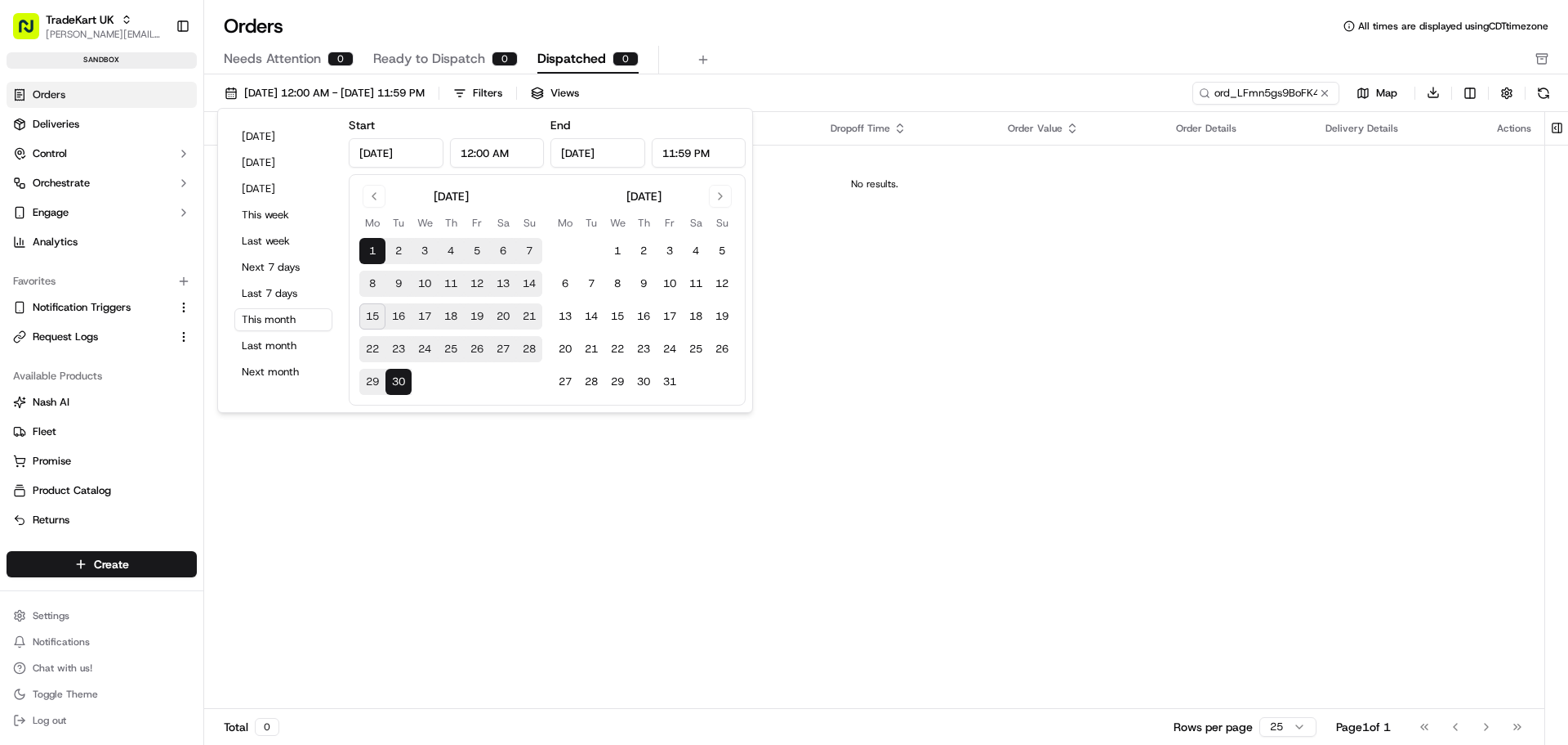
click at [390, 313] on button "16" at bounding box center [398, 316] width 26 height 26
type input "Sep 16, 2025"
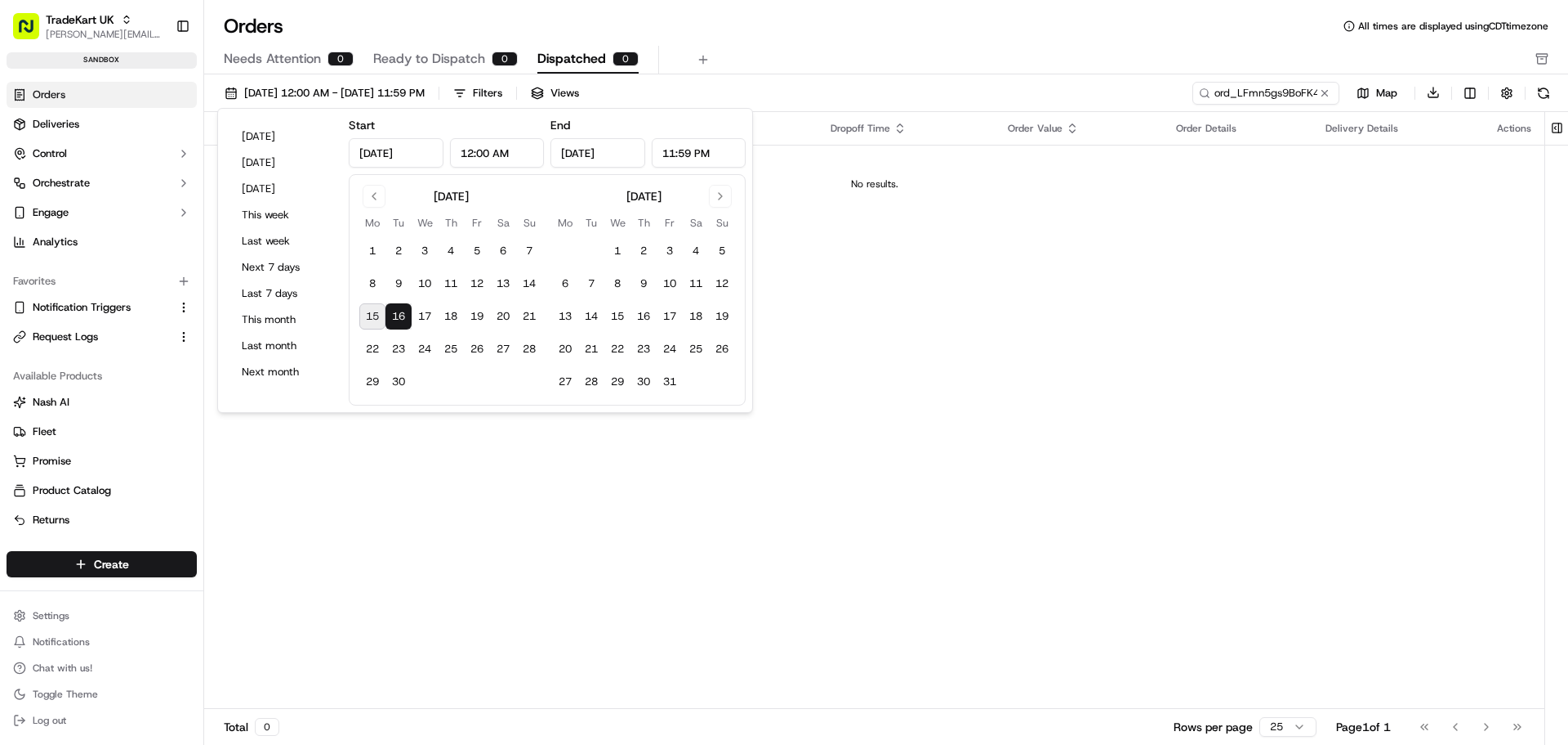
click at [390, 313] on button "16" at bounding box center [398, 316] width 26 height 26
click at [843, 341] on div "Pickup Location Pickup Time Dropoff Location Dropoff Time Order Value Order Det…" at bounding box center [874, 411] width 1341 height 597
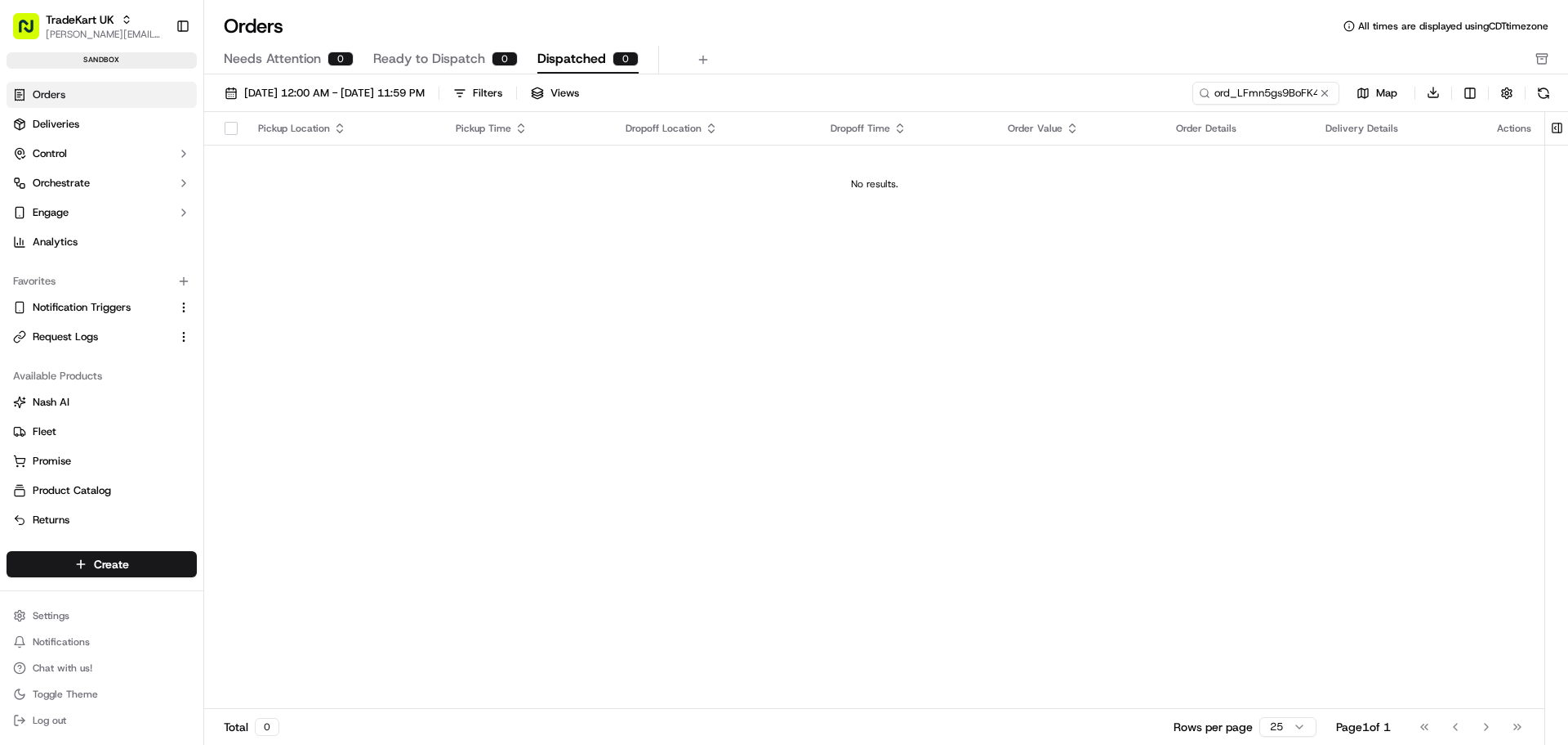
click at [1327, 95] on button at bounding box center [1324, 93] width 16 height 16
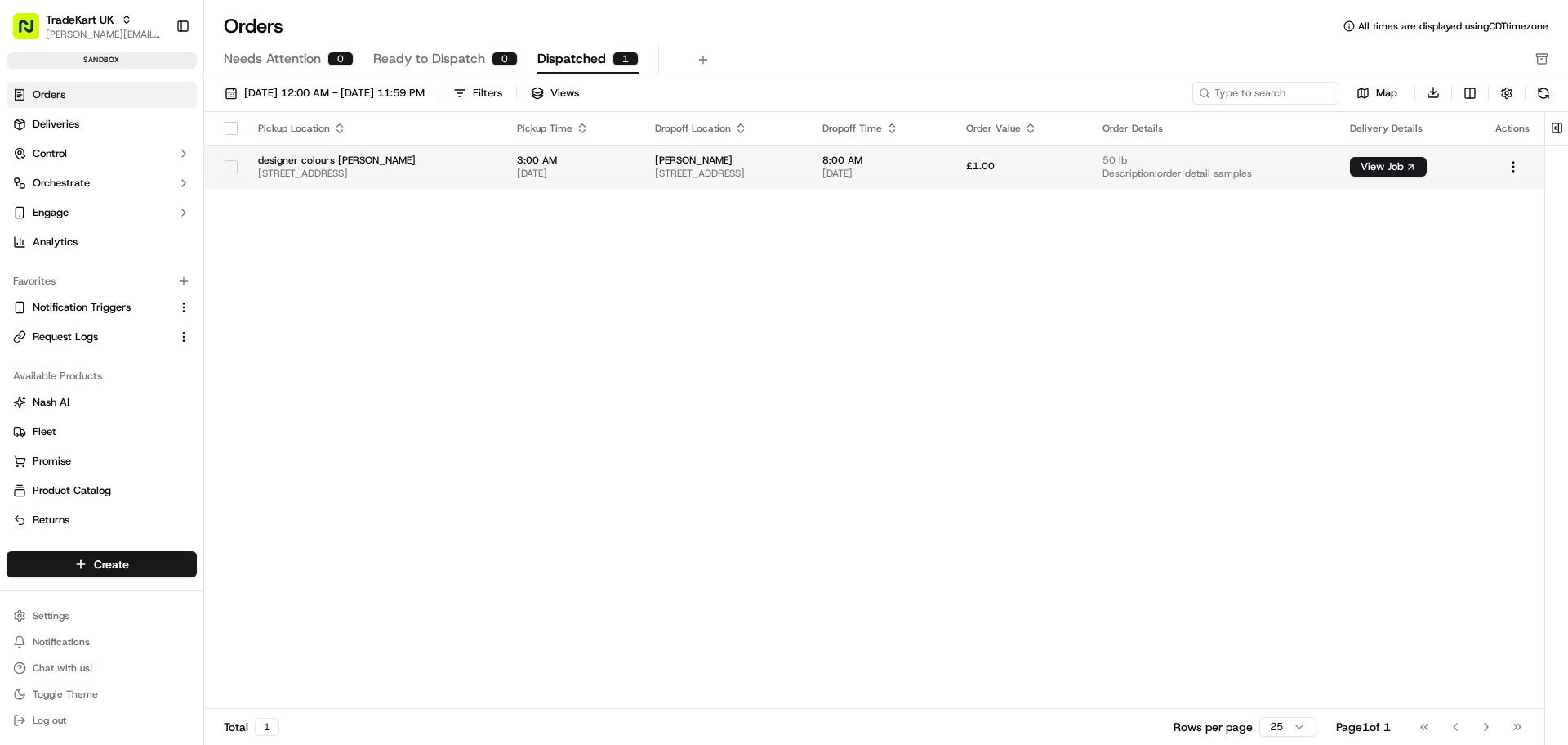
click at [747, 172] on span "67 Pall Mall, London, SW1Y 5ES, GB" at bounding box center [725, 173] width 141 height 13
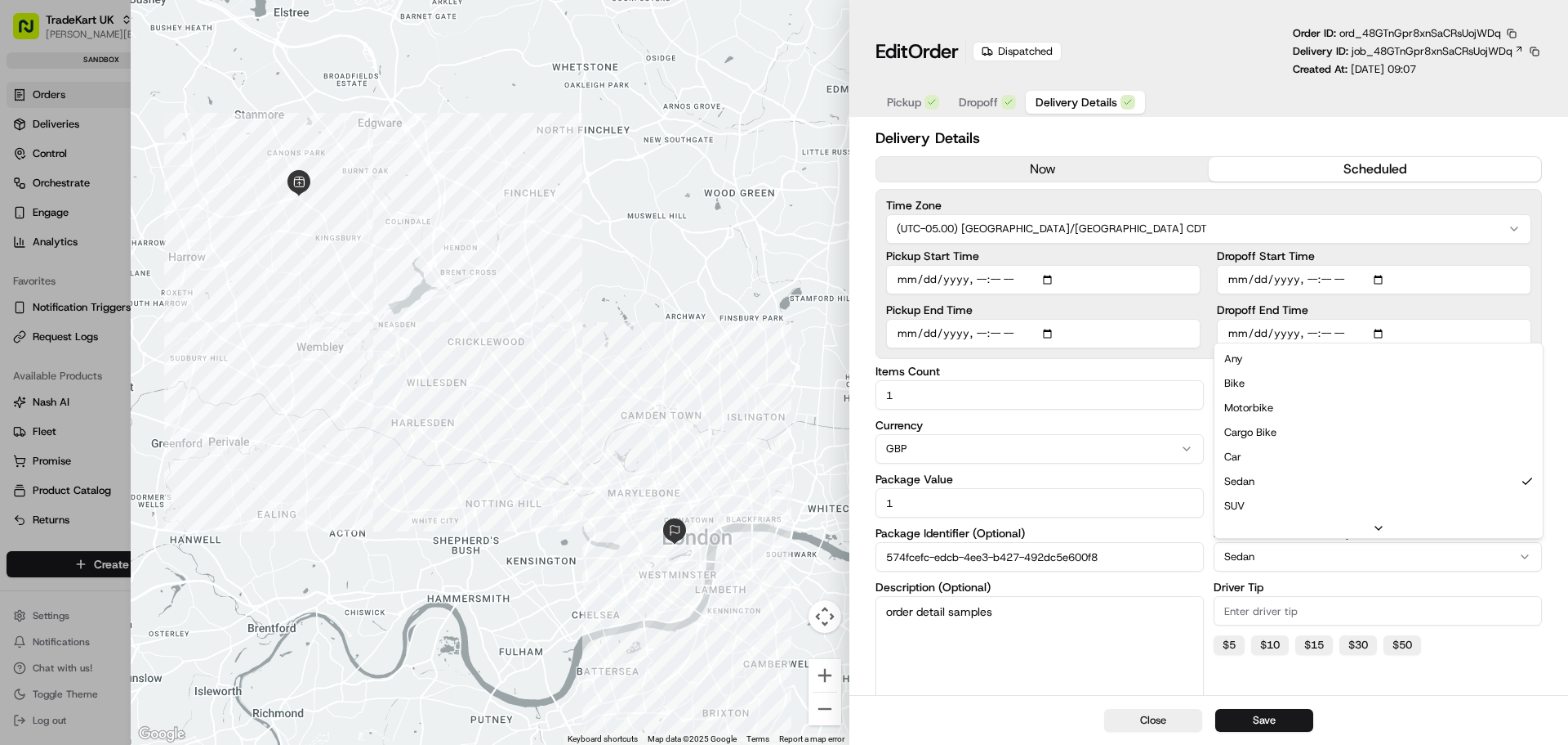
click at [1266, 558] on button "Sedan" at bounding box center [1378, 557] width 328 height 30
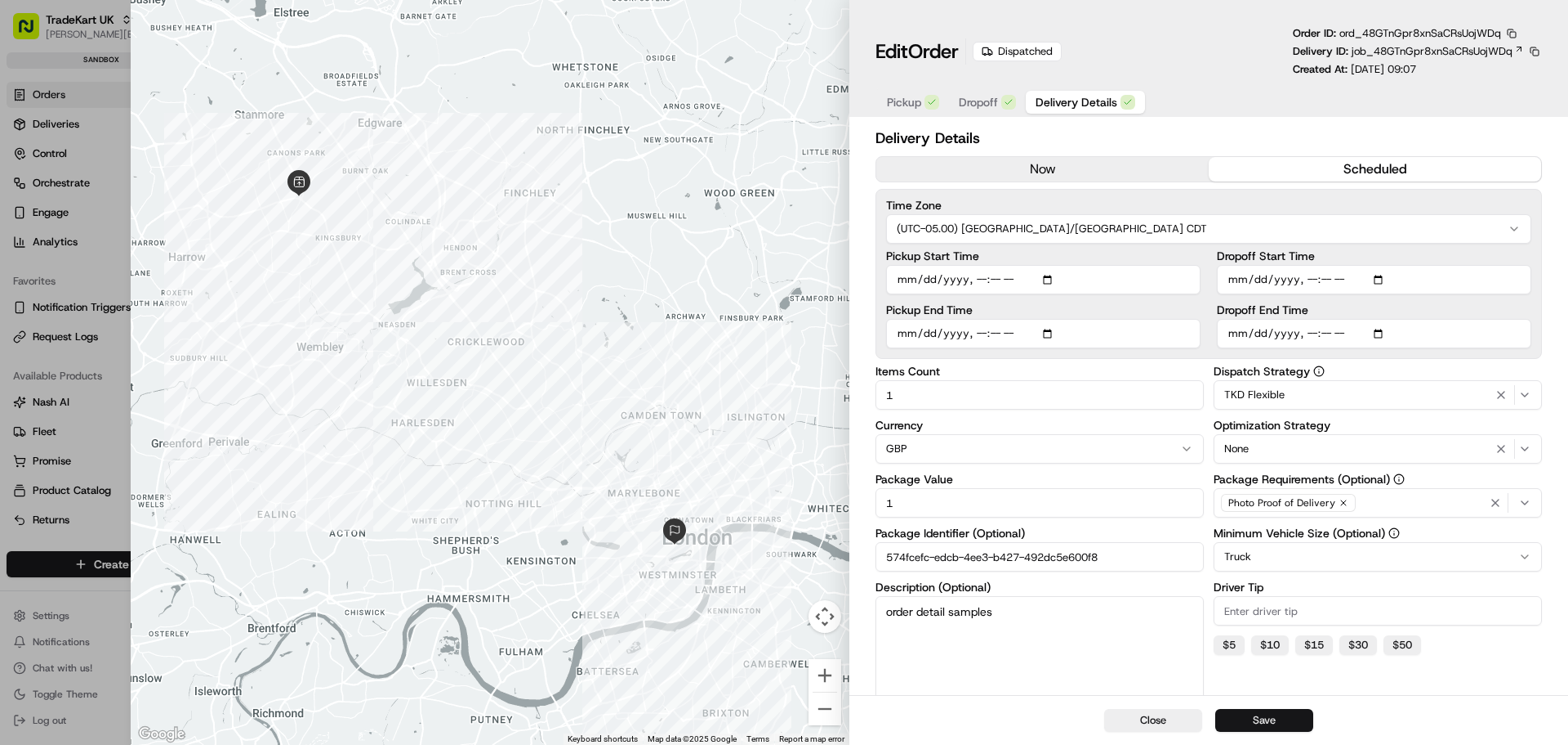
click at [1278, 713] on button "Save" at bounding box center [1264, 720] width 98 height 23
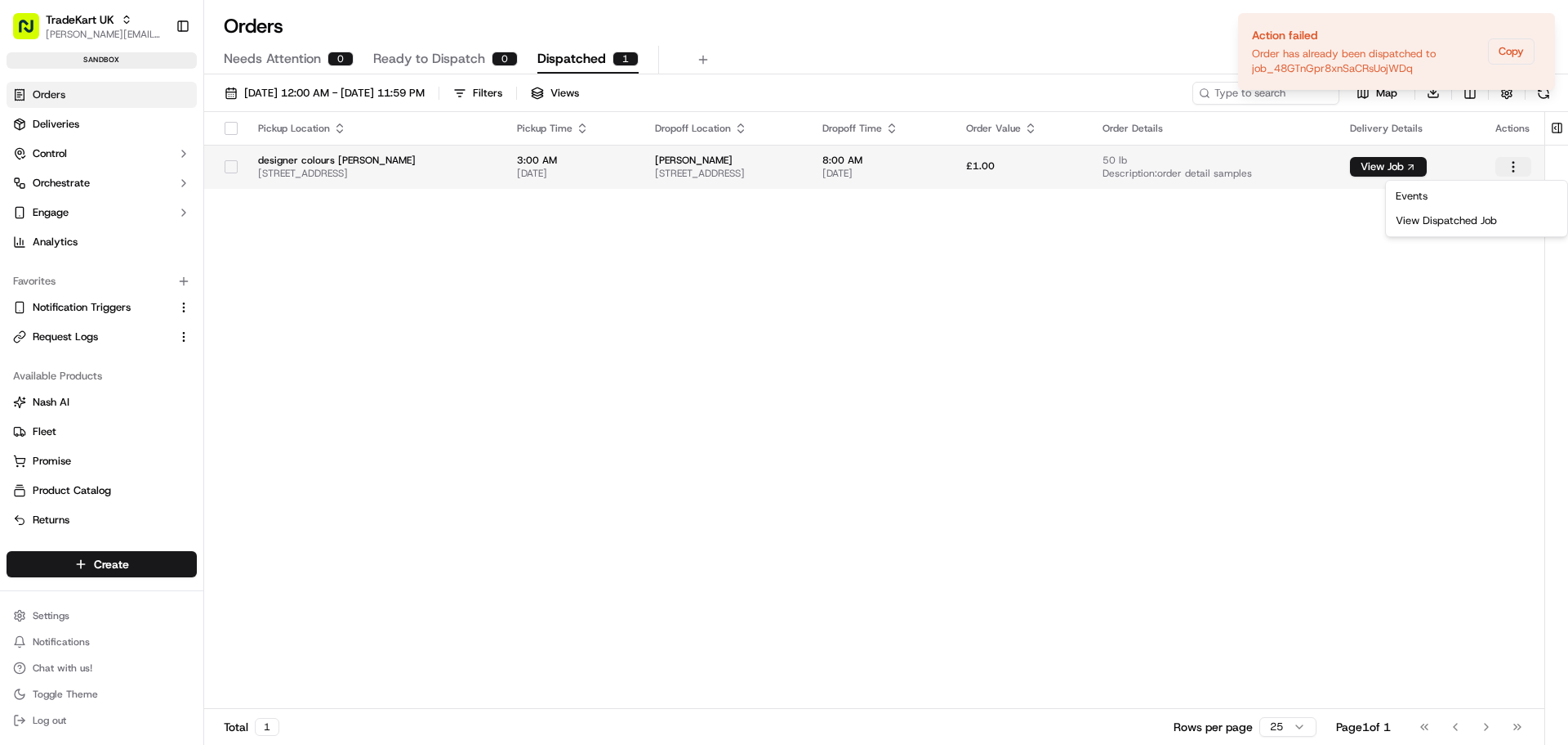
click at [1519, 168] on html "TradeKart UK jeff@usenash.com Toggle Sidebar sandbox Orders Deliveries Control …" at bounding box center [784, 372] width 1568 height 745
click at [1242, 293] on html "TradeKart UK jeff@usenash.com Toggle Sidebar sandbox Orders Deliveries Control …" at bounding box center [784, 372] width 1568 height 745
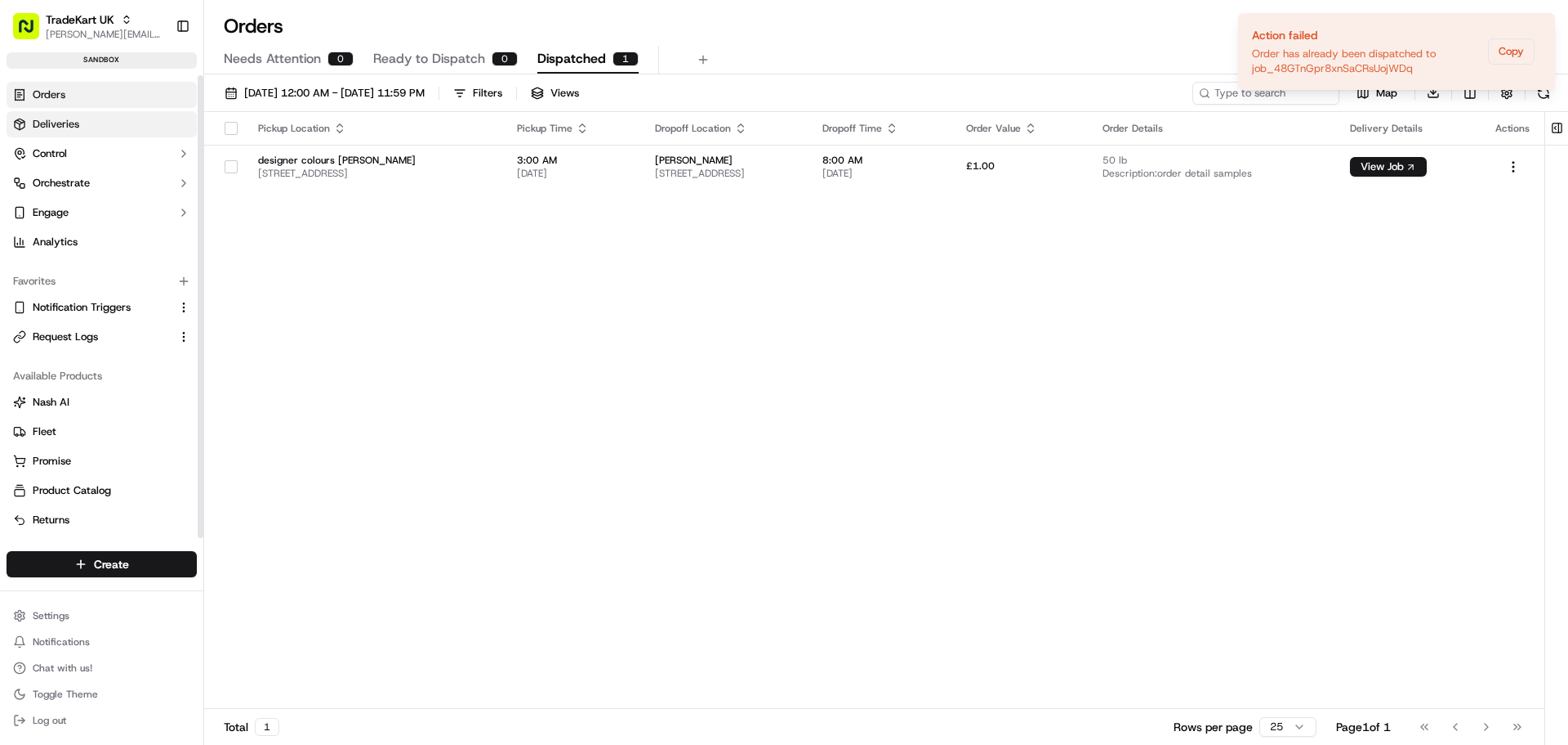
click at [101, 122] on link "Deliveries" at bounding box center [102, 124] width 190 height 26
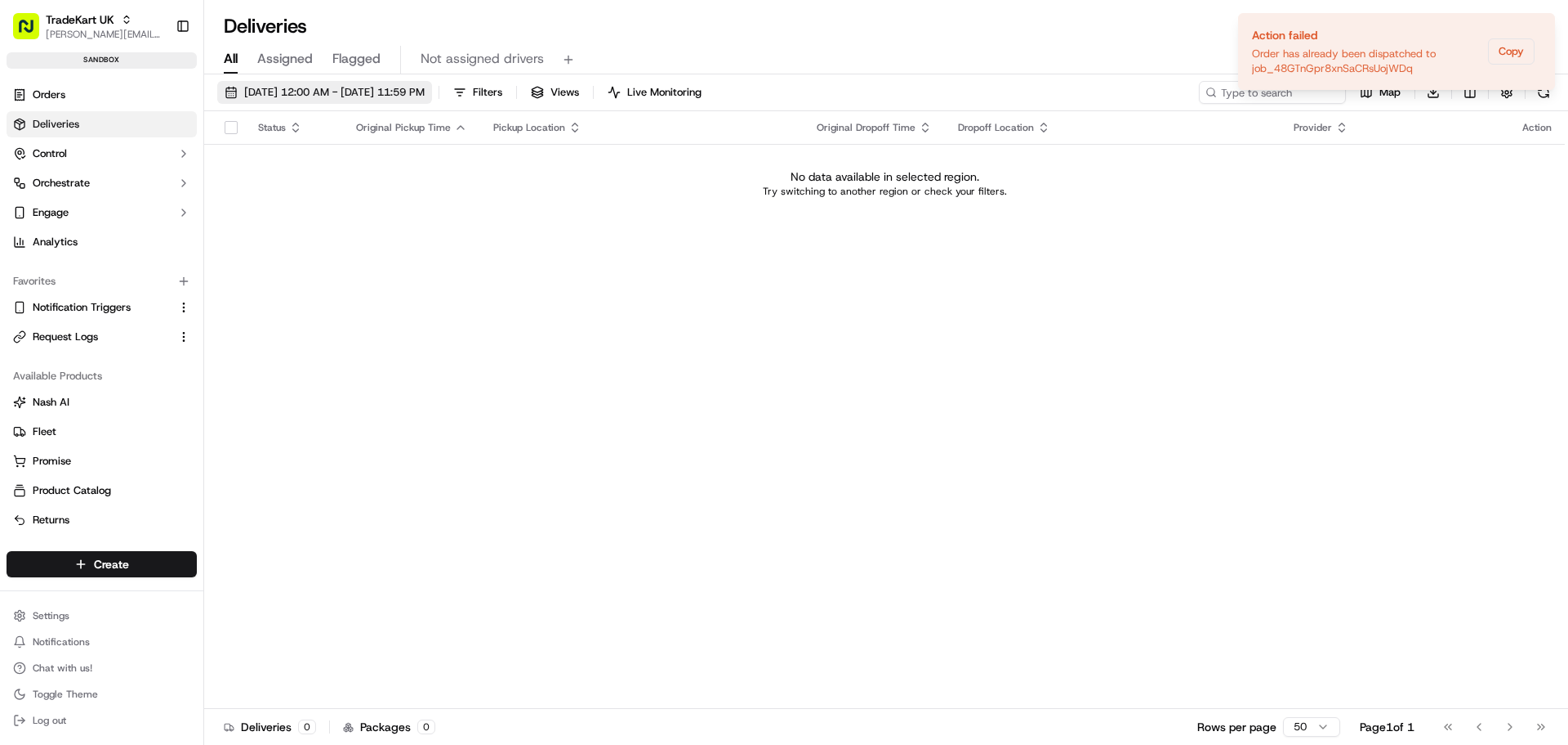
click at [369, 97] on span "[DATE] 12:00 AM - [DATE] 11:59 PM" at bounding box center [334, 92] width 180 height 15
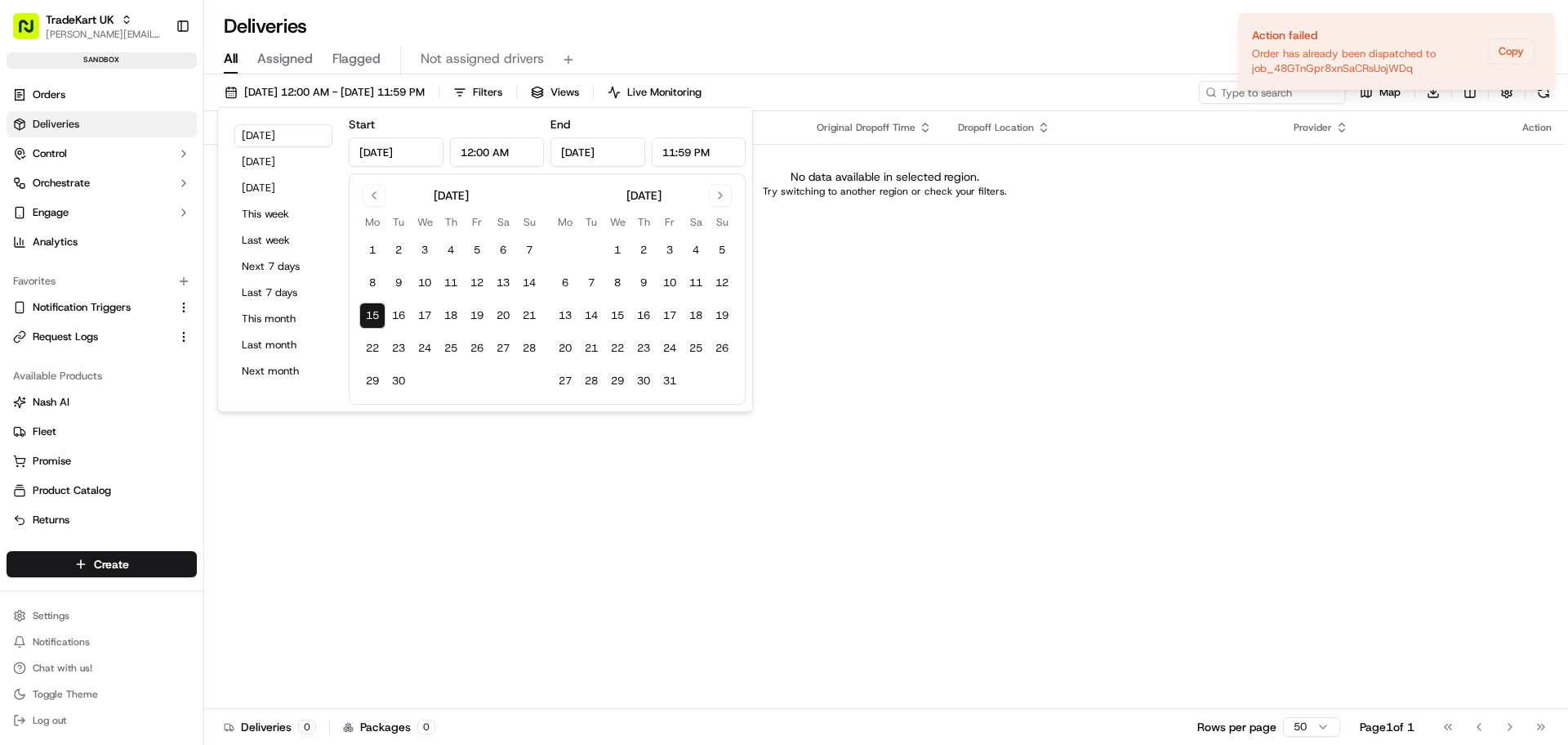
click at [368, 231] on table "Mo Tu We Th Fr Sa Su 1 2 3 4 5 6 7 8 9 10 11 12 13 14 15 16 17 18 19 20 21 22 2…" at bounding box center [450, 304] width 183 height 181
click at [372, 247] on button "1" at bounding box center [372, 250] width 26 height 26
type input "Sep 1, 2025"
click at [375, 313] on button "15" at bounding box center [372, 315] width 26 height 26
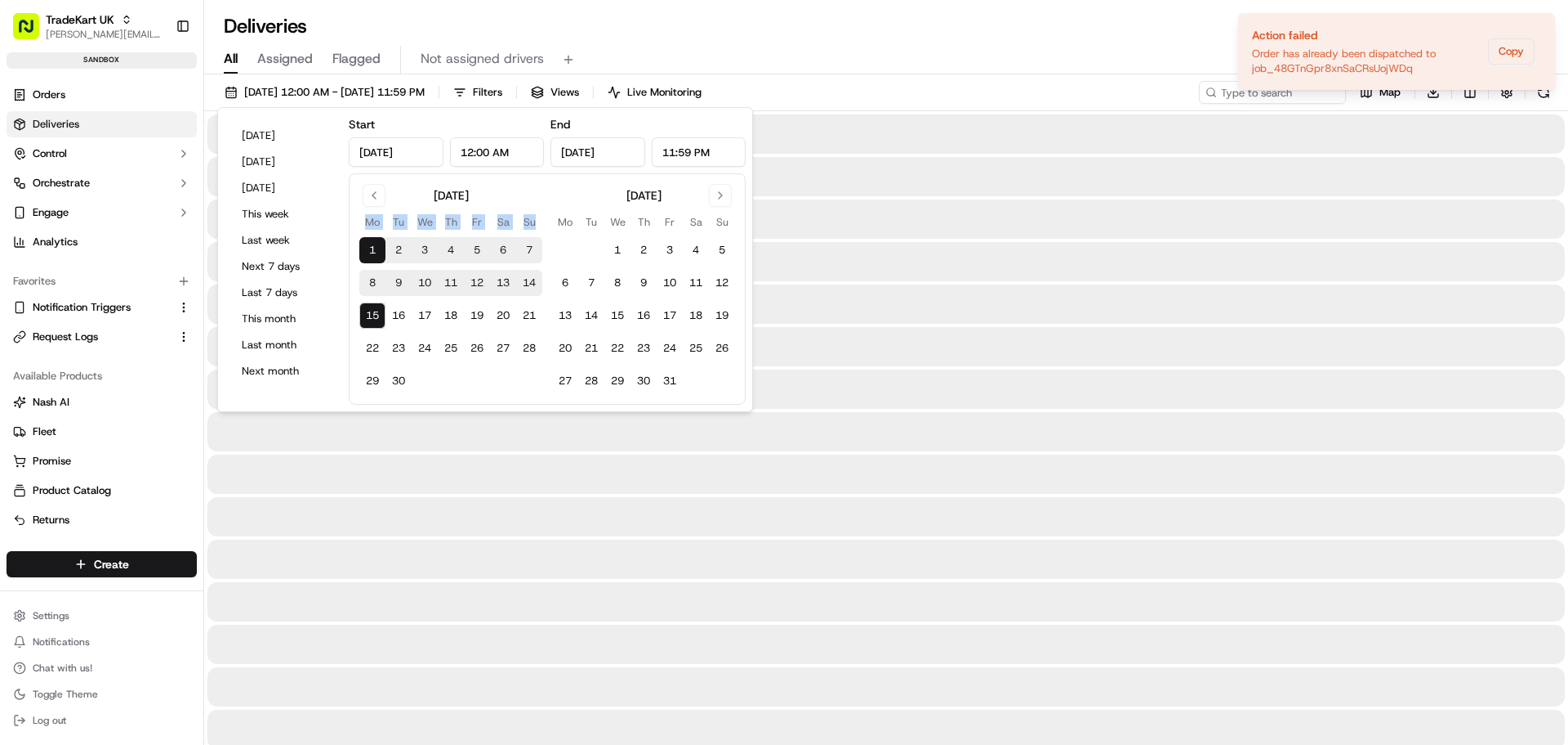
type input "Sep 15, 2025"
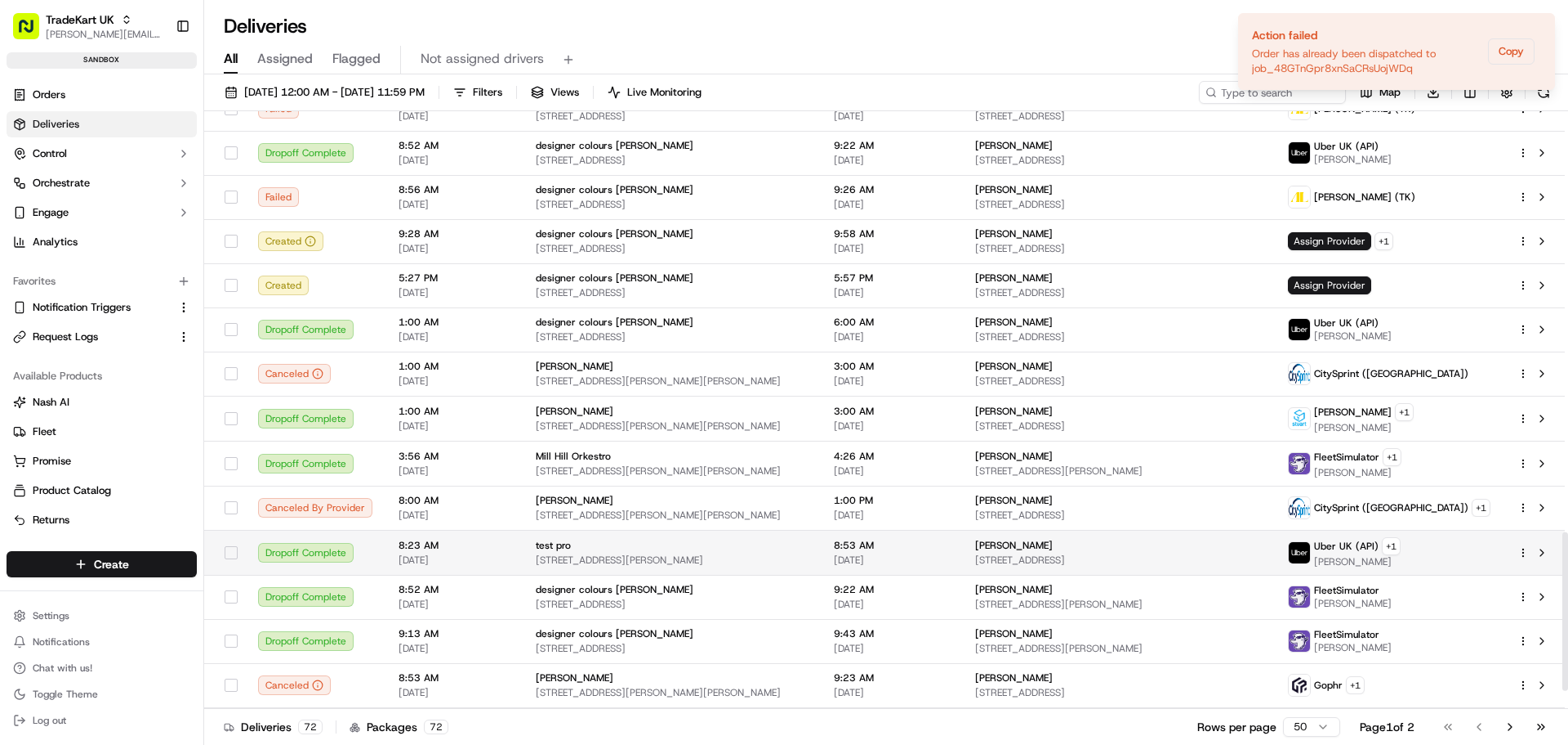
scroll to position [1650, 0]
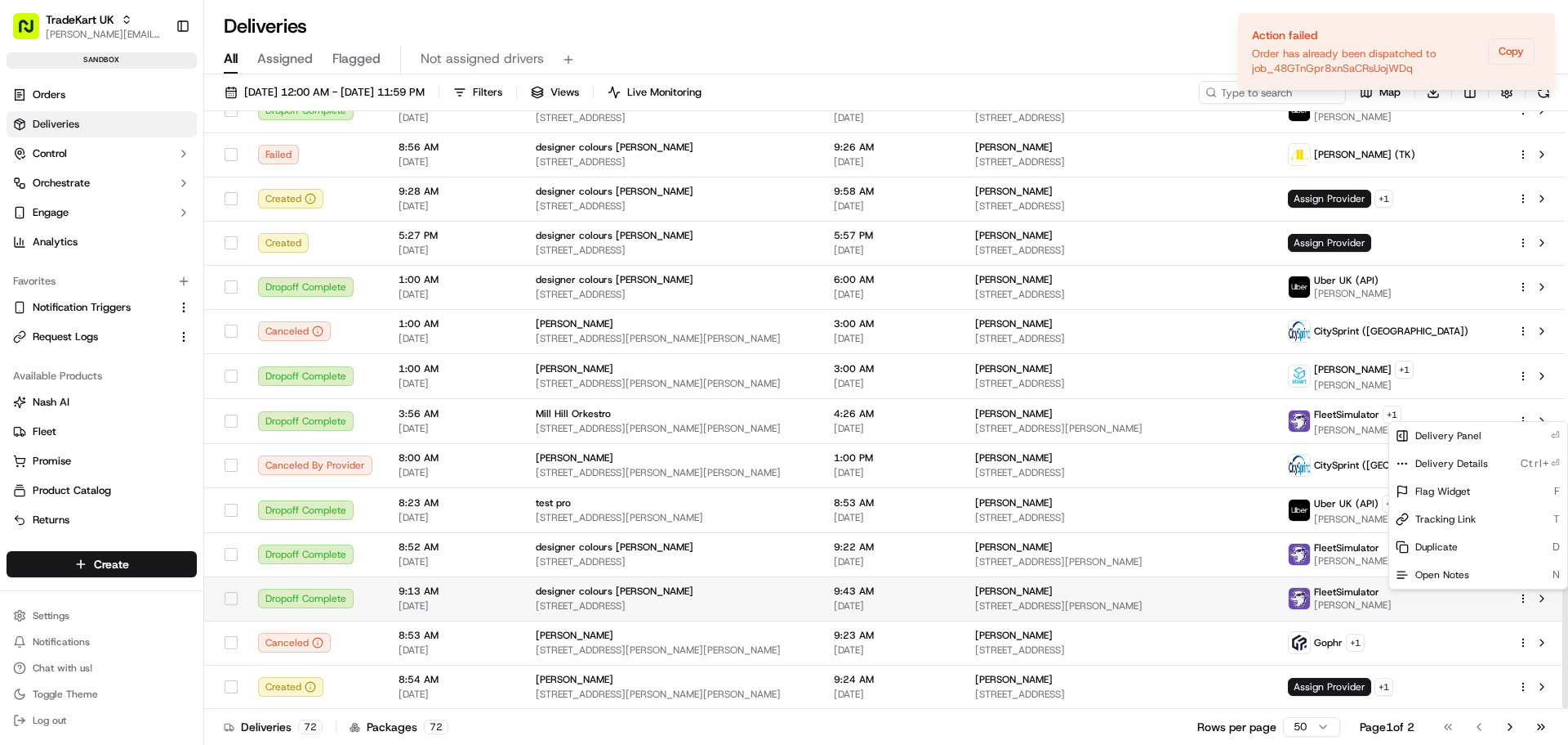
click at [1524, 598] on html "TradeKart UK jeff@usenash.com Toggle Sidebar sandbox Orders Deliveries Control …" at bounding box center [784, 372] width 1568 height 745
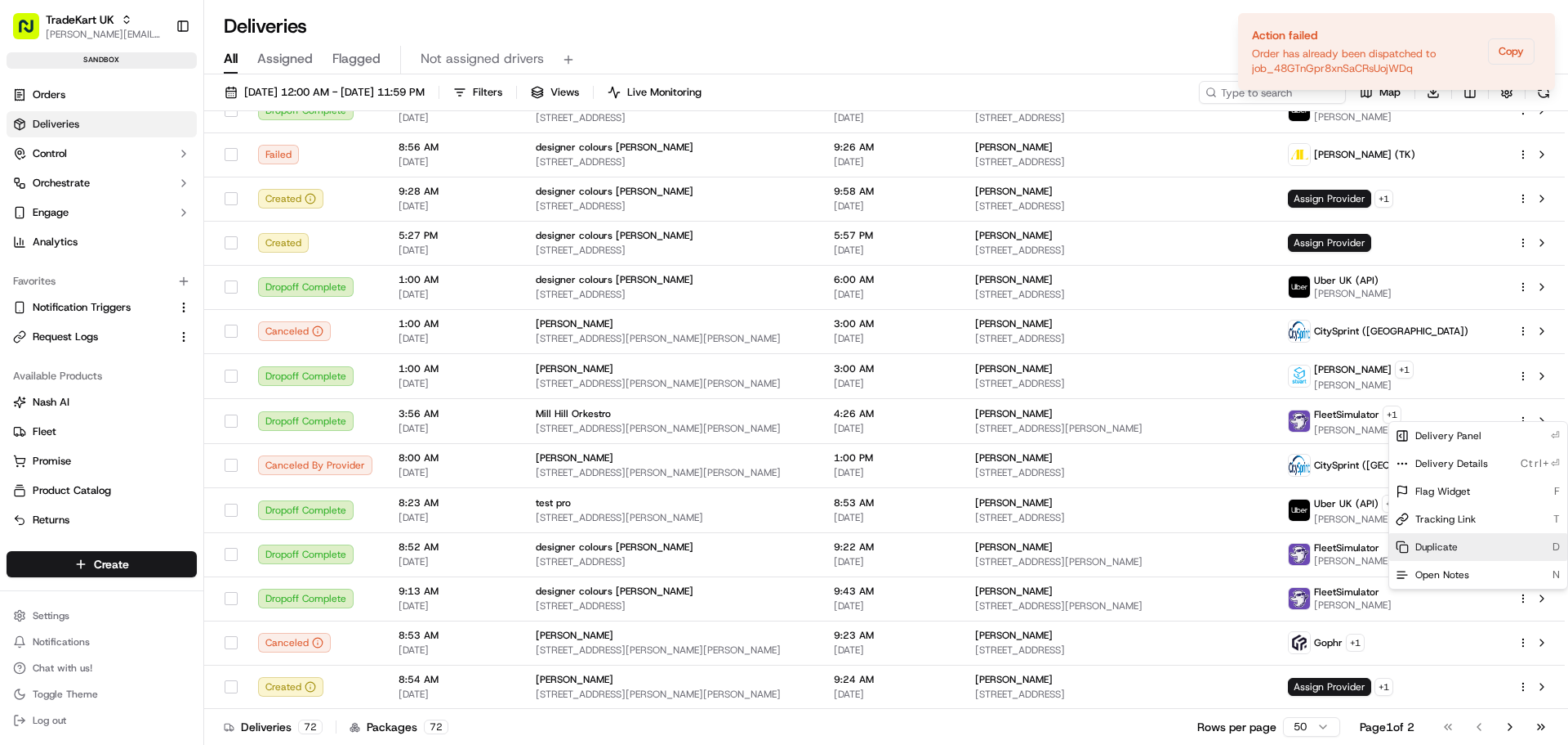
click at [1459, 550] on div "Duplicate D" at bounding box center [1478, 547] width 178 height 28
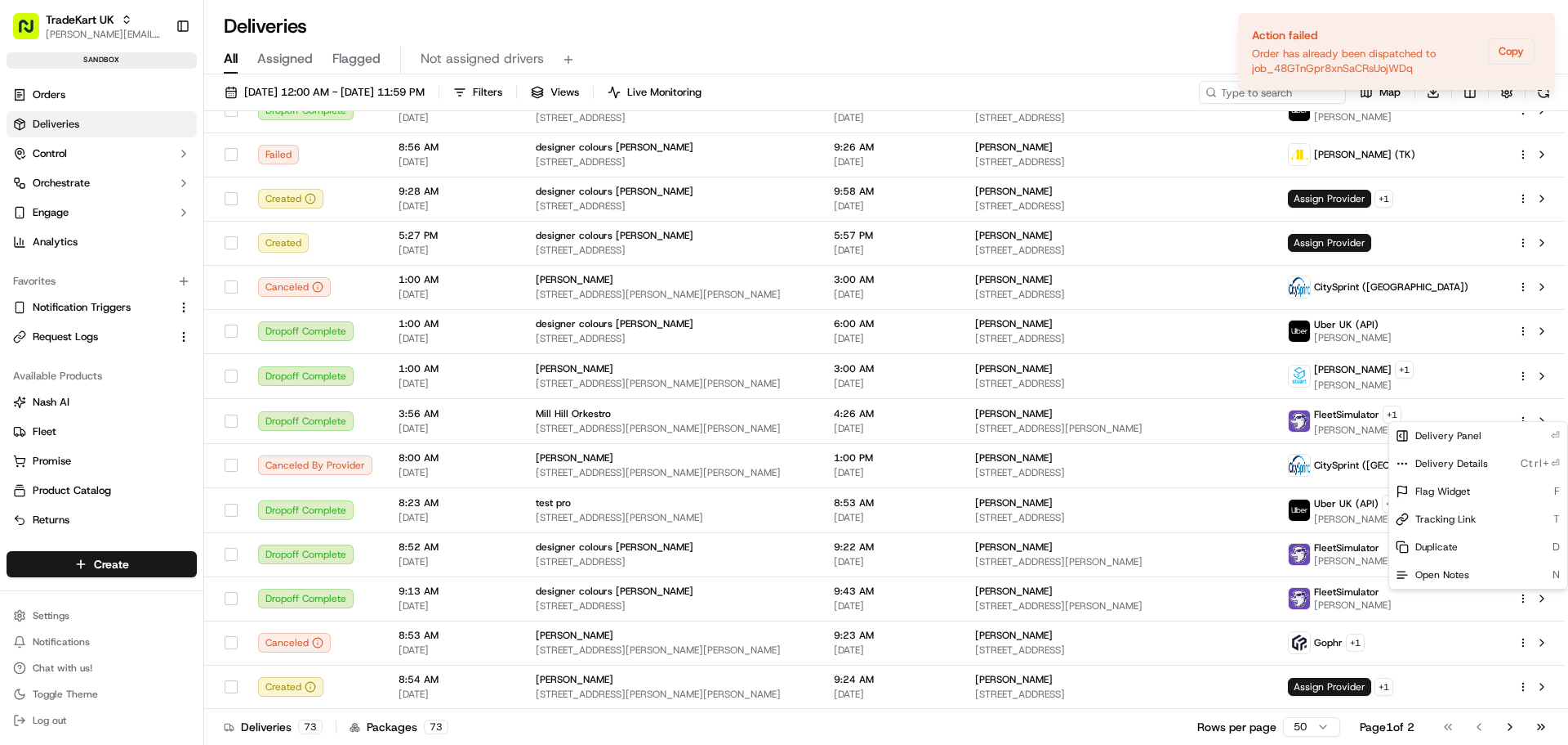
click at [1027, 30] on html "TradeKart UK jeff@usenash.com Toggle Sidebar sandbox Orders Deliveries Control …" at bounding box center [784, 372] width 1568 height 745
click at [1544, 26] on icon "Notifications (F8)" at bounding box center [1541, 27] width 13 height 13
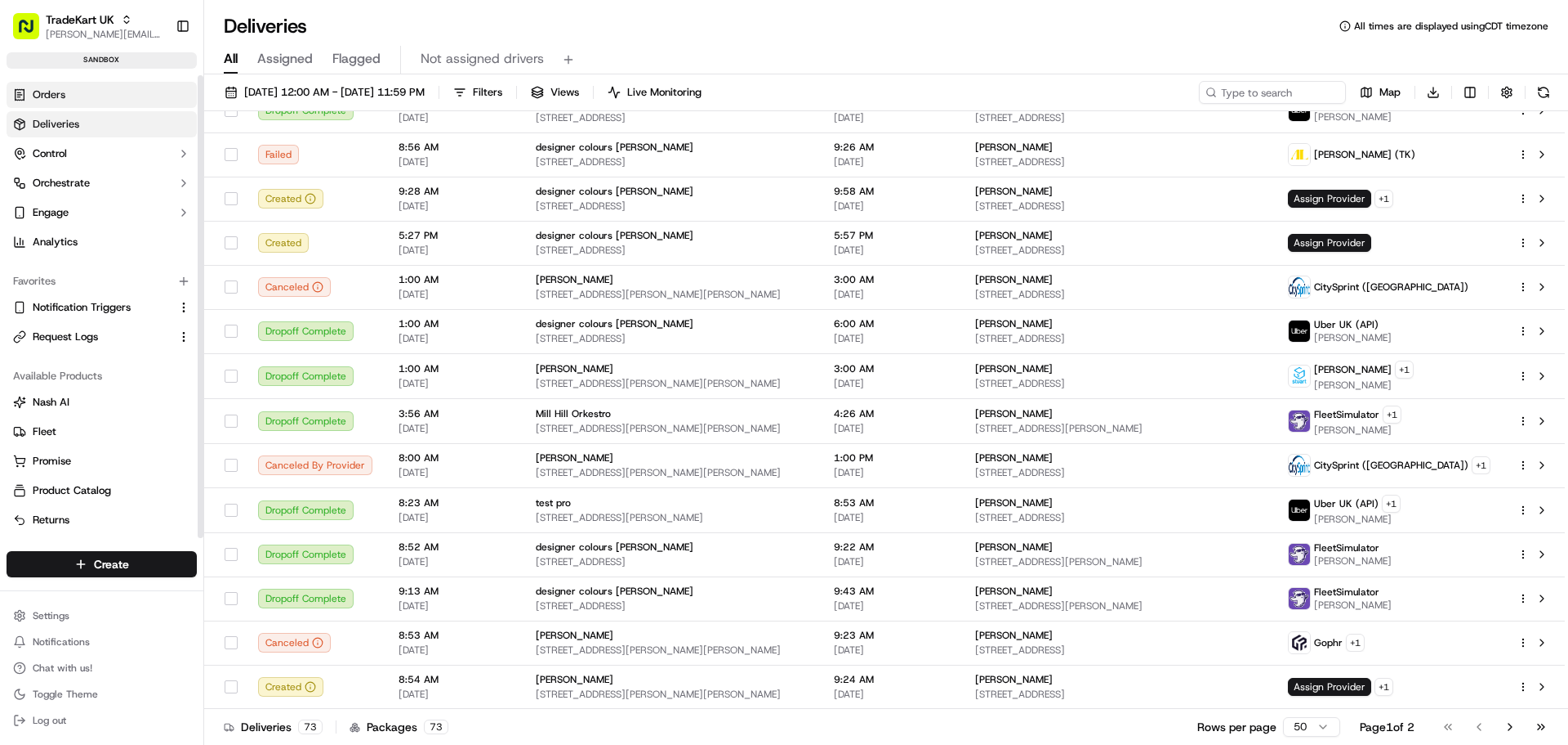
click at [66, 96] on link "Orders" at bounding box center [102, 95] width 190 height 26
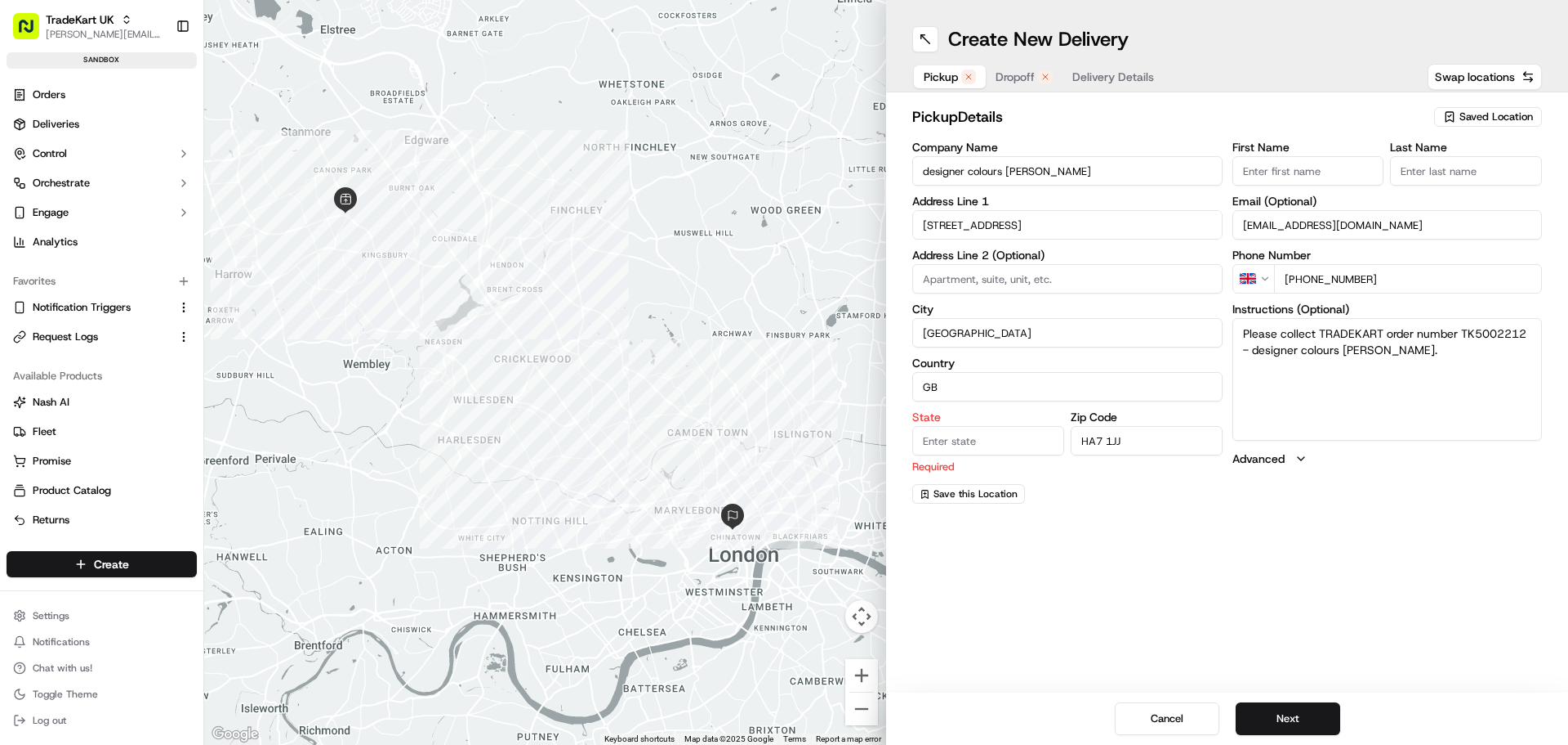
click at [945, 451] on input "State" at bounding box center [987, 440] width 152 height 30
type input "gb"
click at [1000, 79] on span "Dropoff" at bounding box center [1014, 76] width 39 height 16
click at [965, 452] on input "State" at bounding box center [987, 440] width 152 height 30
type input "gb"
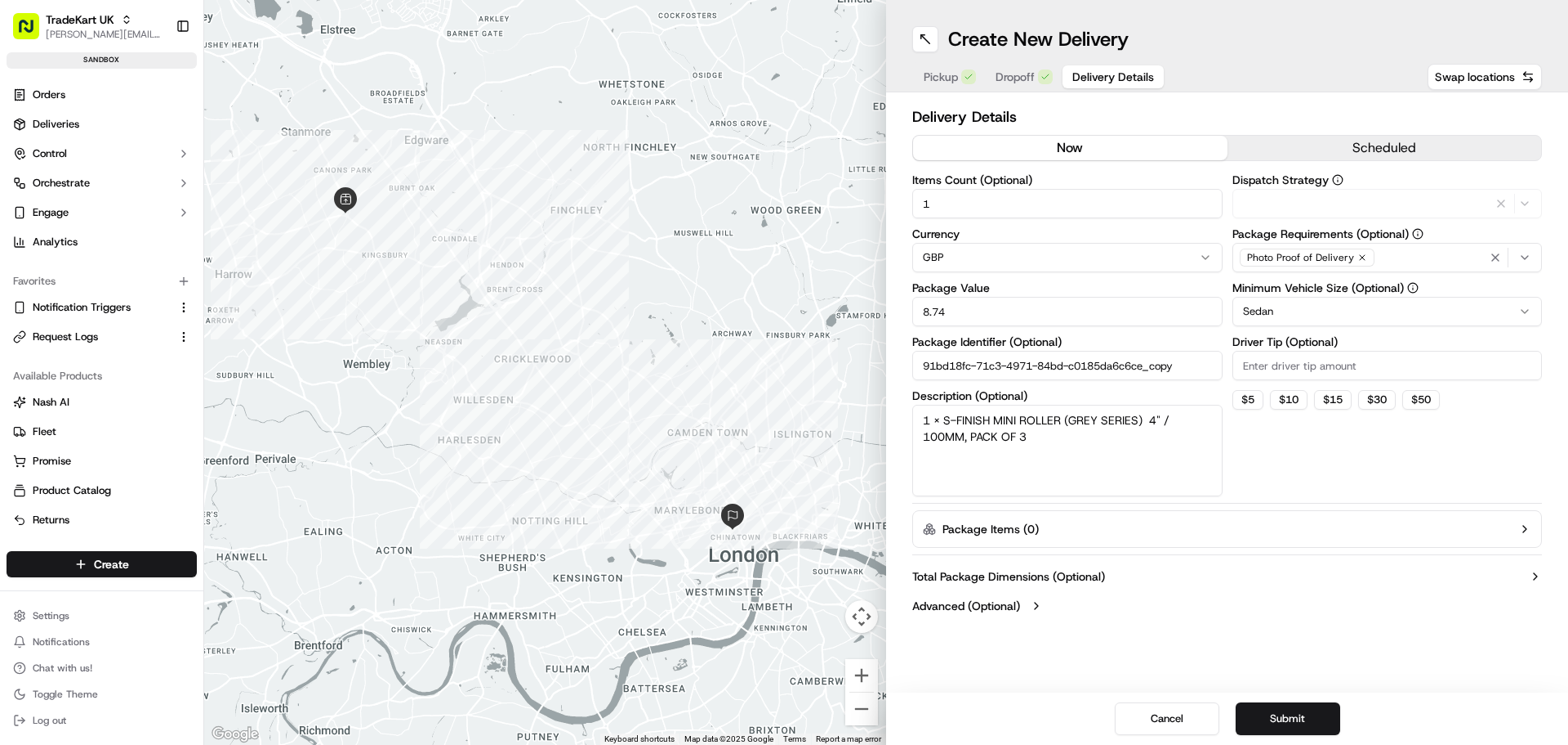
click at [1092, 71] on span "Delivery Details" at bounding box center [1113, 76] width 82 height 16
click at [1298, 313] on html "TradeKart UK [PERSON_NAME][EMAIL_ADDRESS][DOMAIN_NAME] Toggle Sidebar sandbox O…" at bounding box center [784, 372] width 1568 height 745
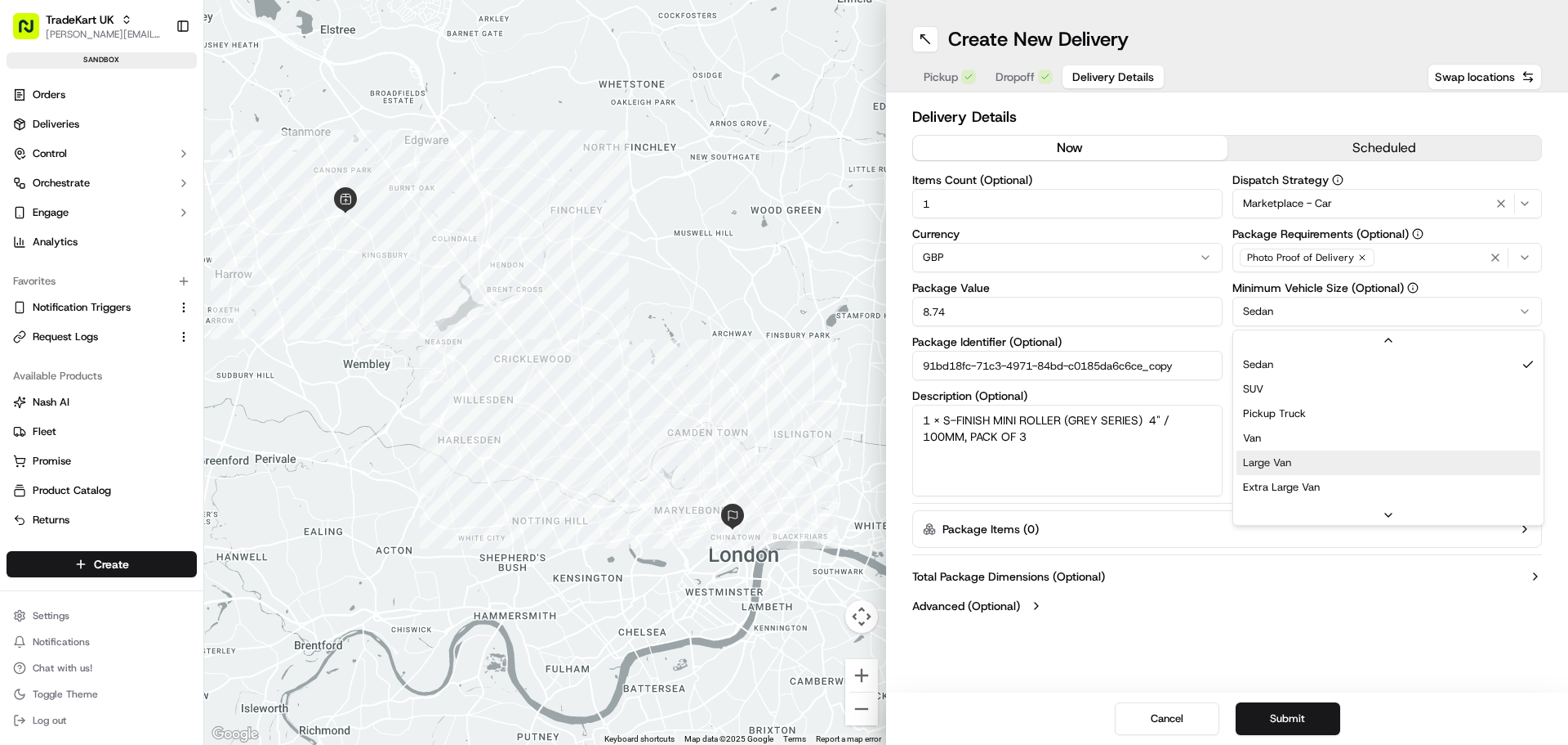
scroll to position [126, 0]
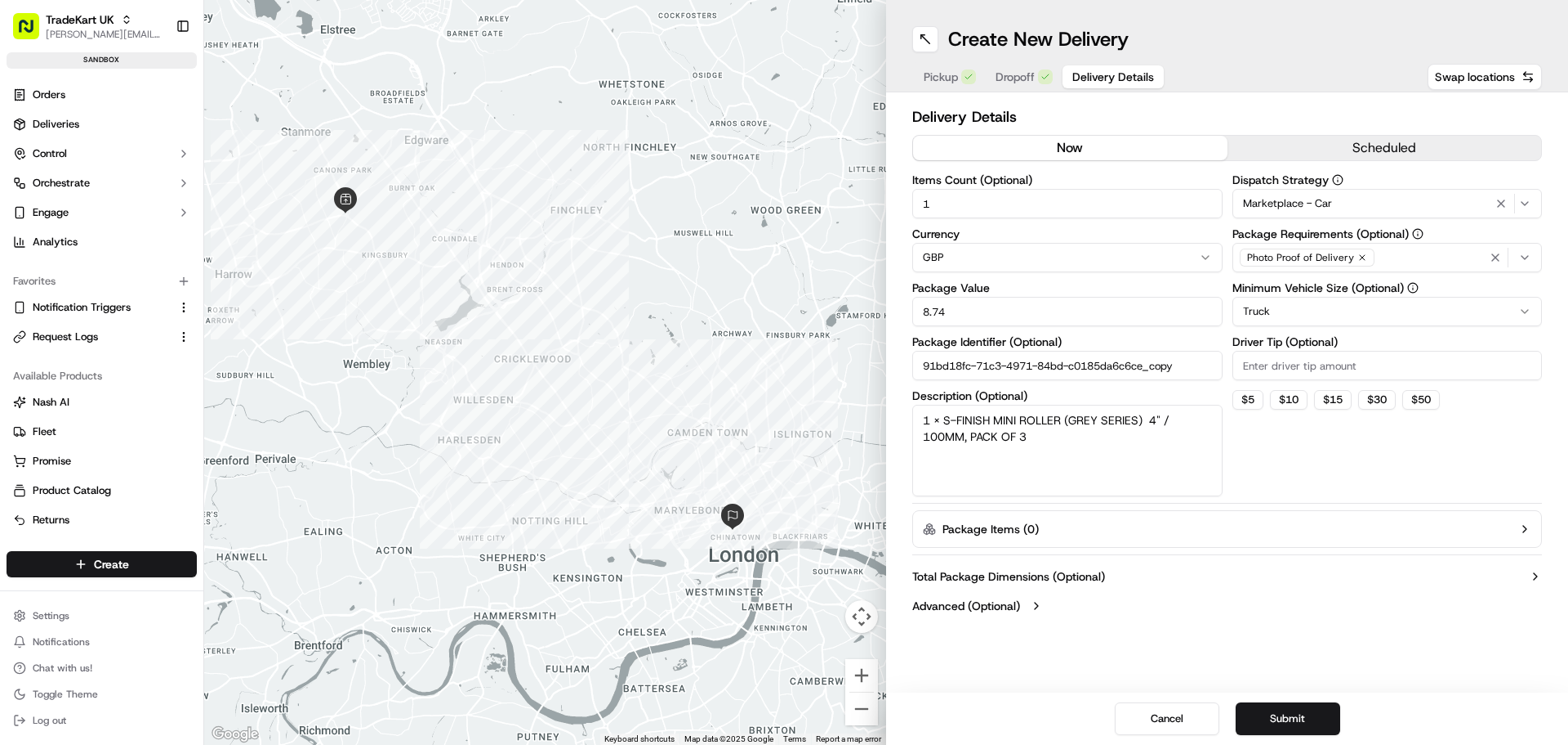
click at [1309, 462] on div "Dispatch Strategy Marketplace - Car Package Requirements (Optional) Photo Proof…" at bounding box center [1388, 334] width 311 height 322
click at [1329, 206] on span "Marketplace - Car" at bounding box center [1288, 203] width 89 height 15
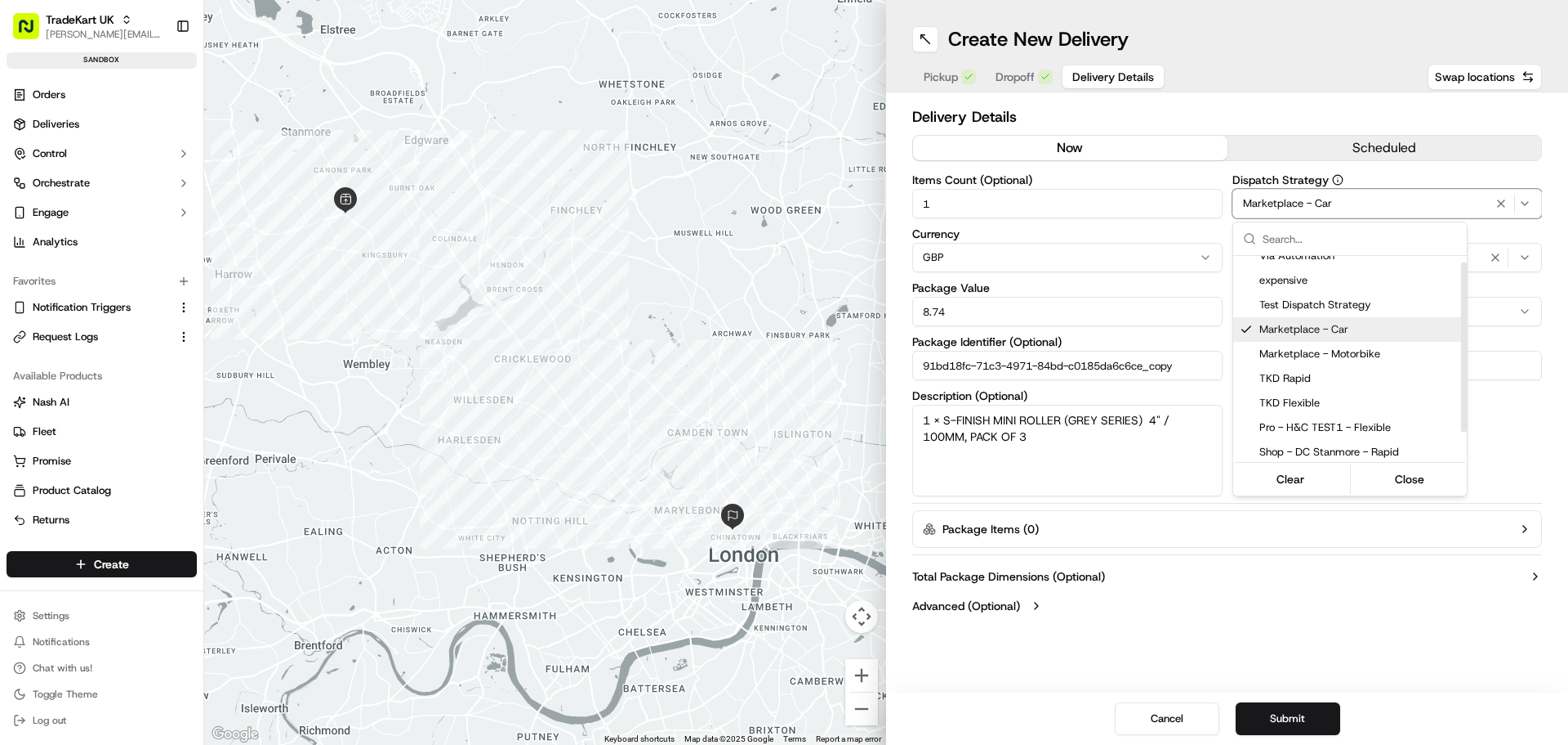
scroll to position [0, 0]
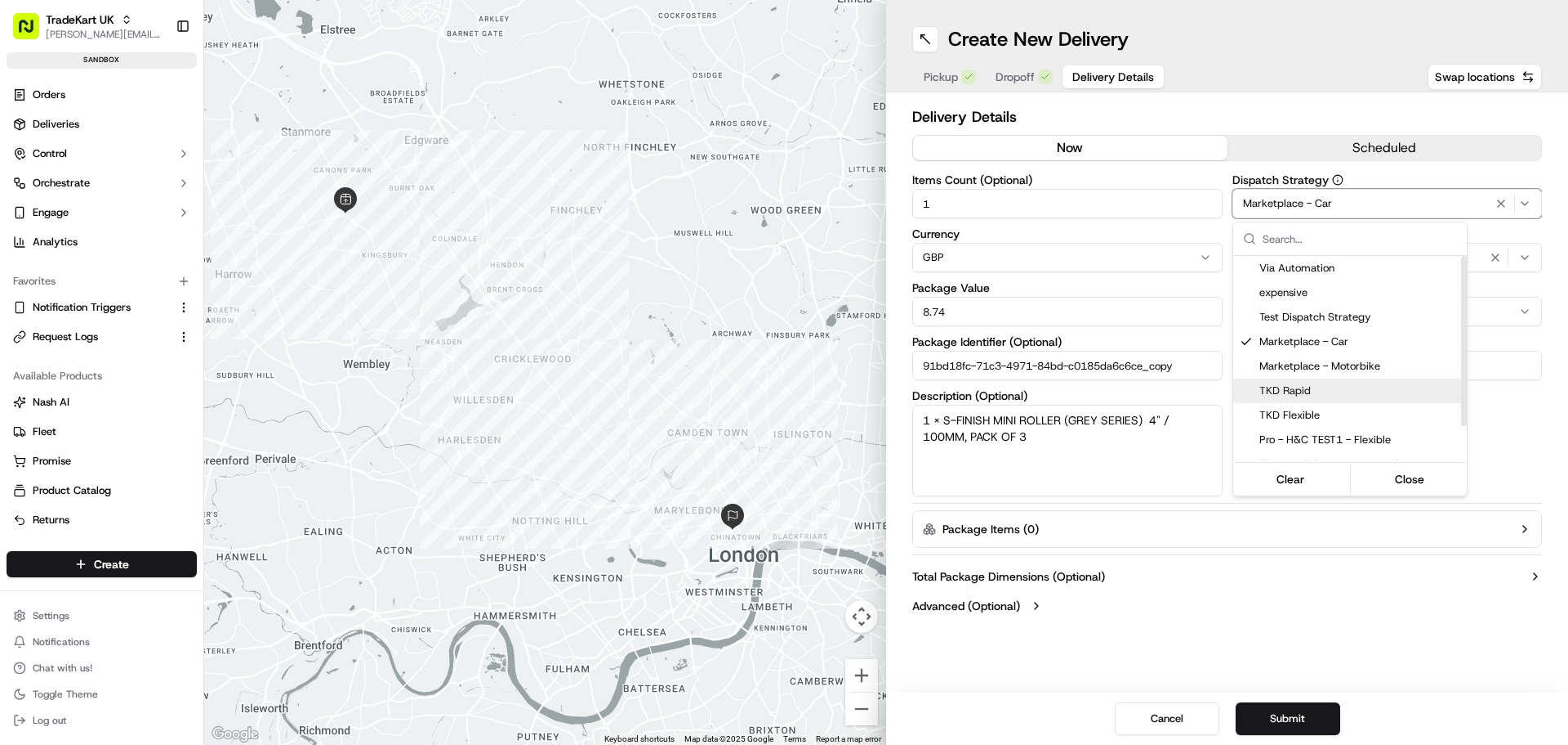
click at [1343, 395] on span "TKD Rapid" at bounding box center [1361, 390] width 201 height 15
click at [1501, 445] on html "TradeKart UK [PERSON_NAME][EMAIL_ADDRESS][DOMAIN_NAME] Toggle Sidebar sandbox O…" at bounding box center [784, 372] width 1568 height 745
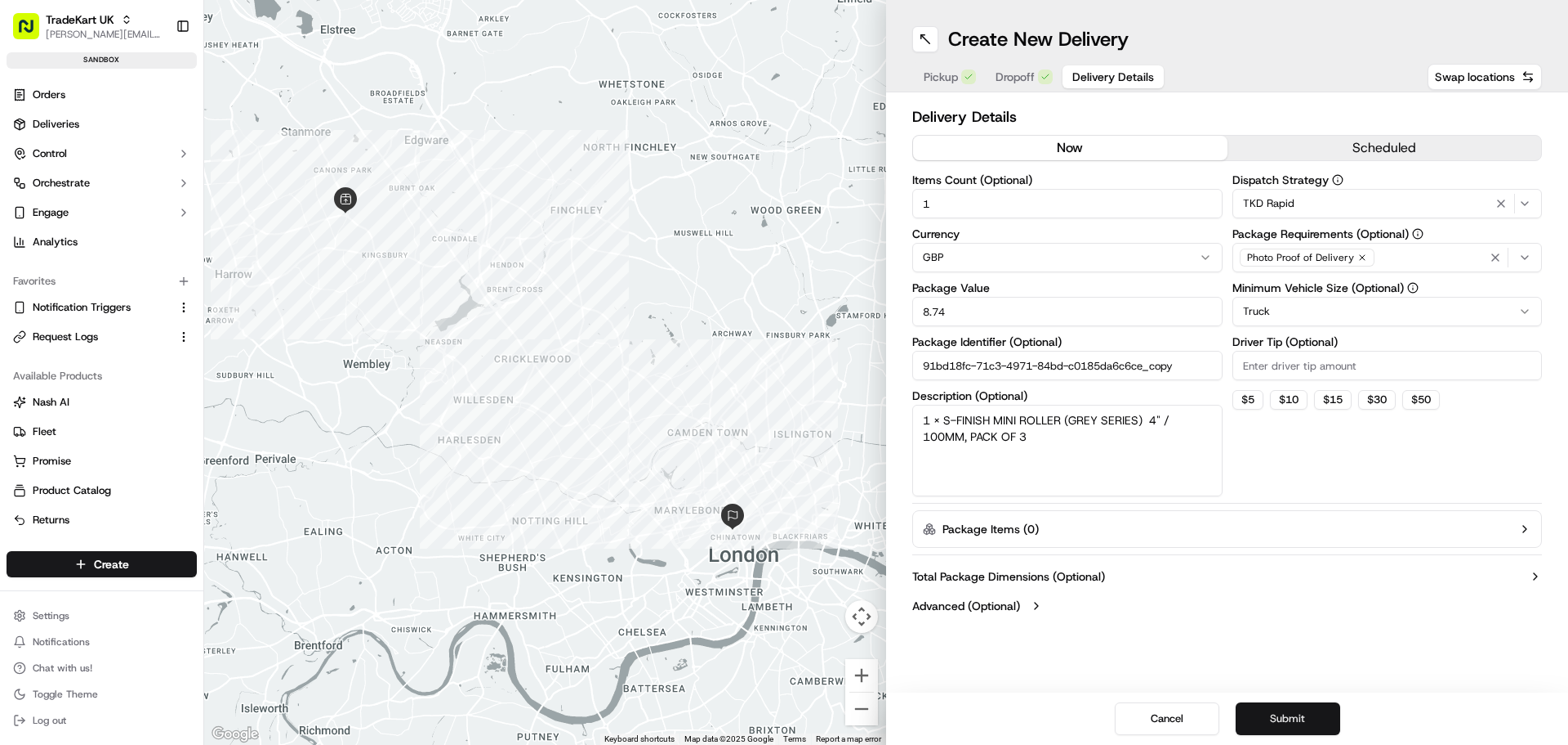
click at [1293, 713] on button "Submit" at bounding box center [1288, 719] width 104 height 33
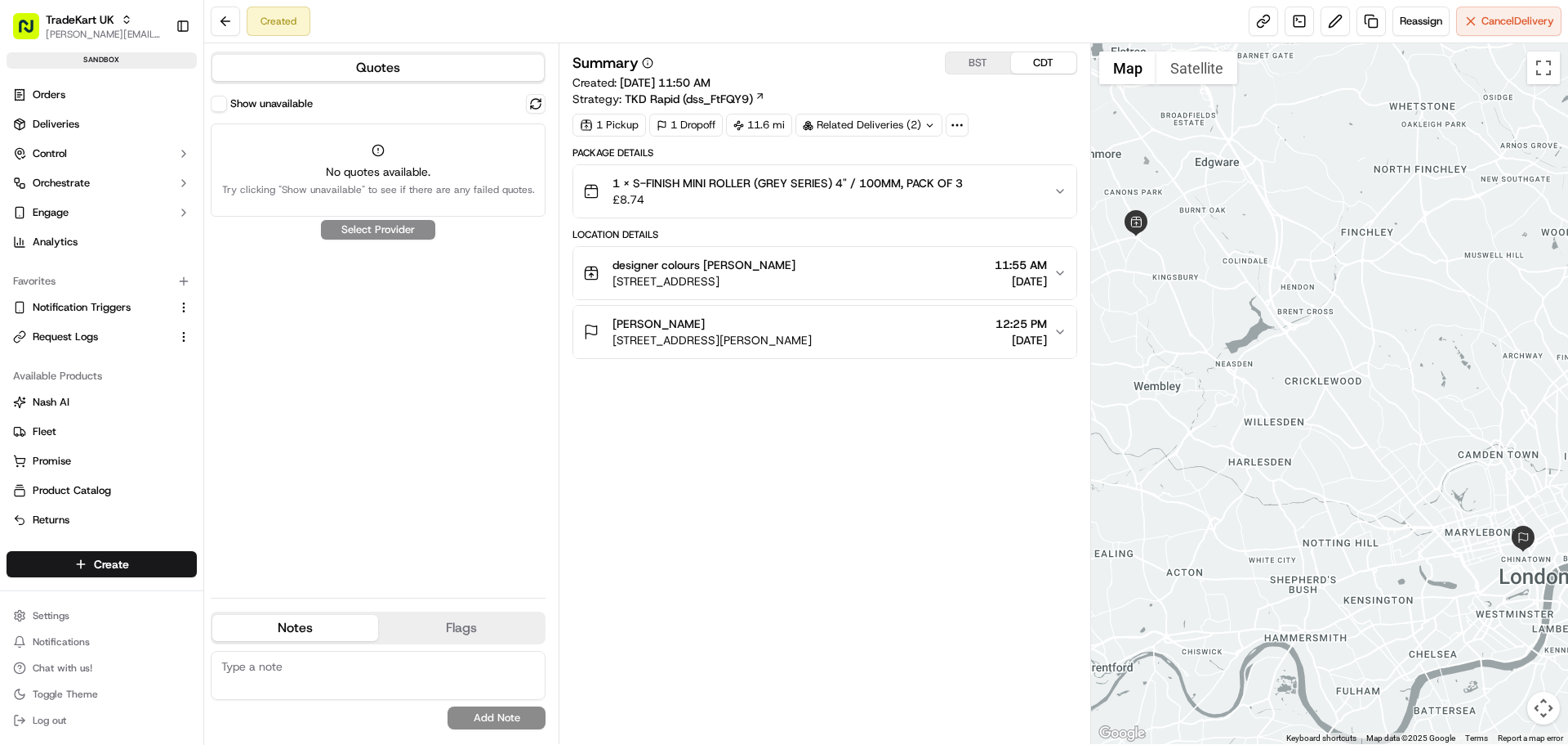
click at [220, 102] on button "Show unavailable" at bounding box center [219, 103] width 16 height 16
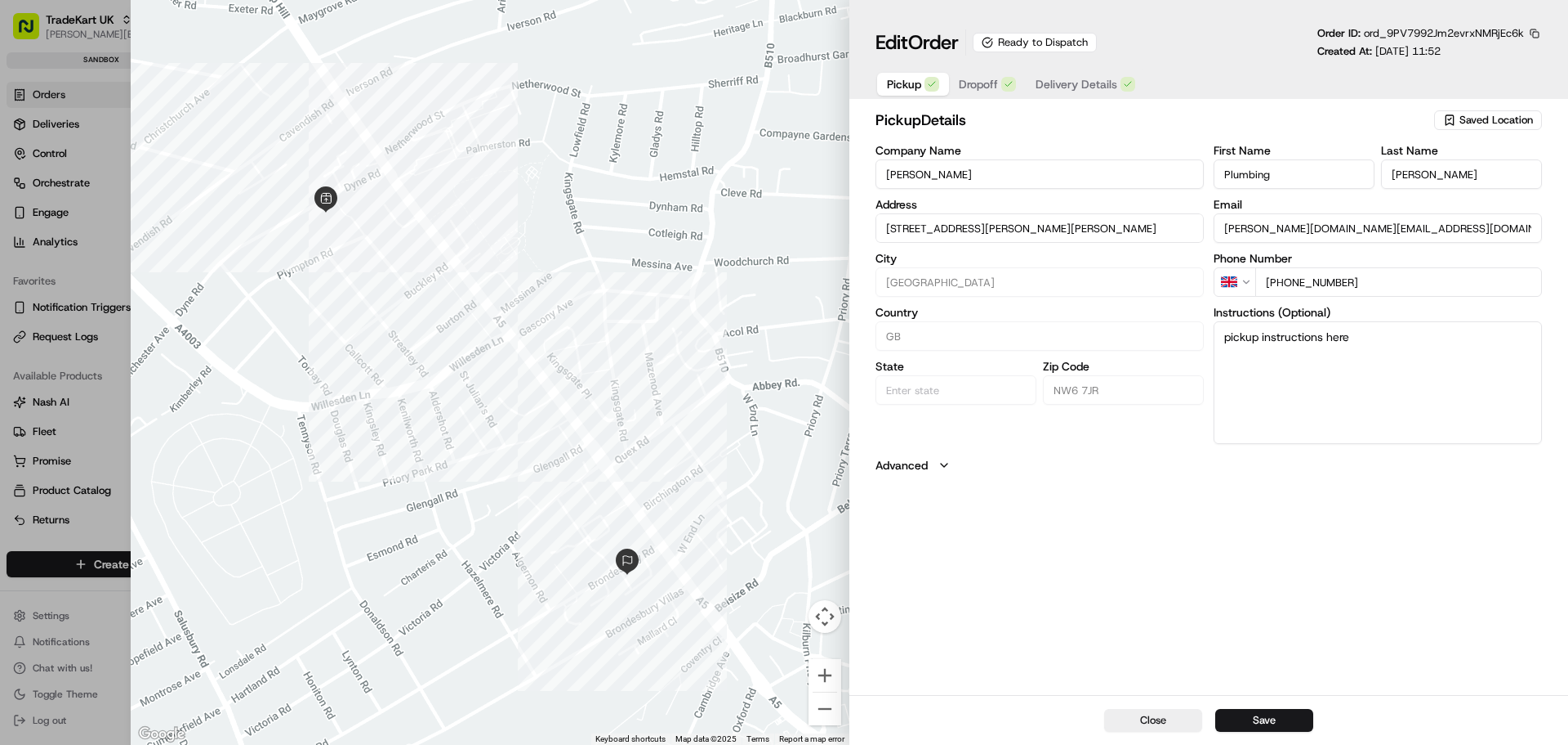
click at [1079, 88] on span "Delivery Details" at bounding box center [1077, 84] width 82 height 16
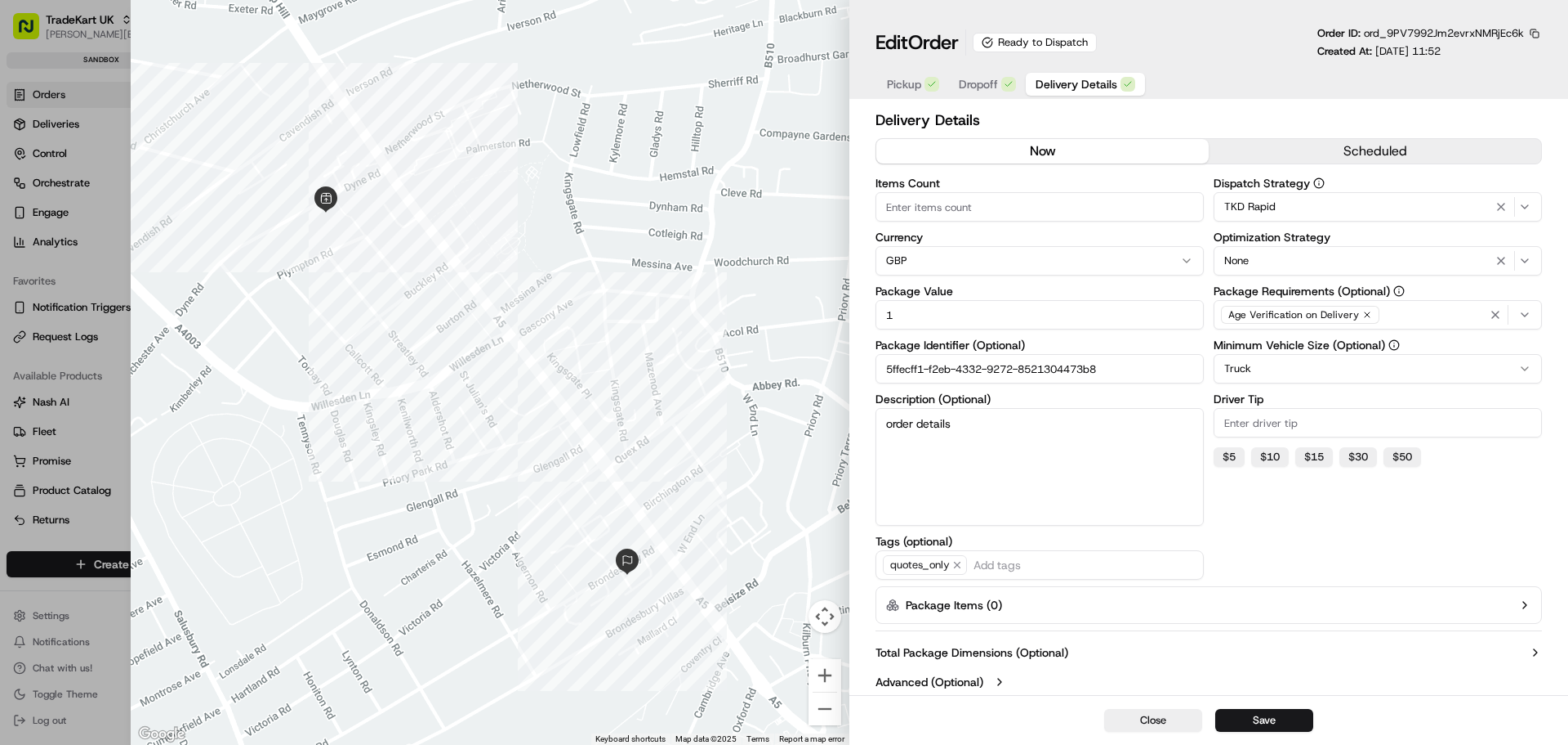
click at [58, 452] on div at bounding box center [784, 372] width 1568 height 745
type input "1"
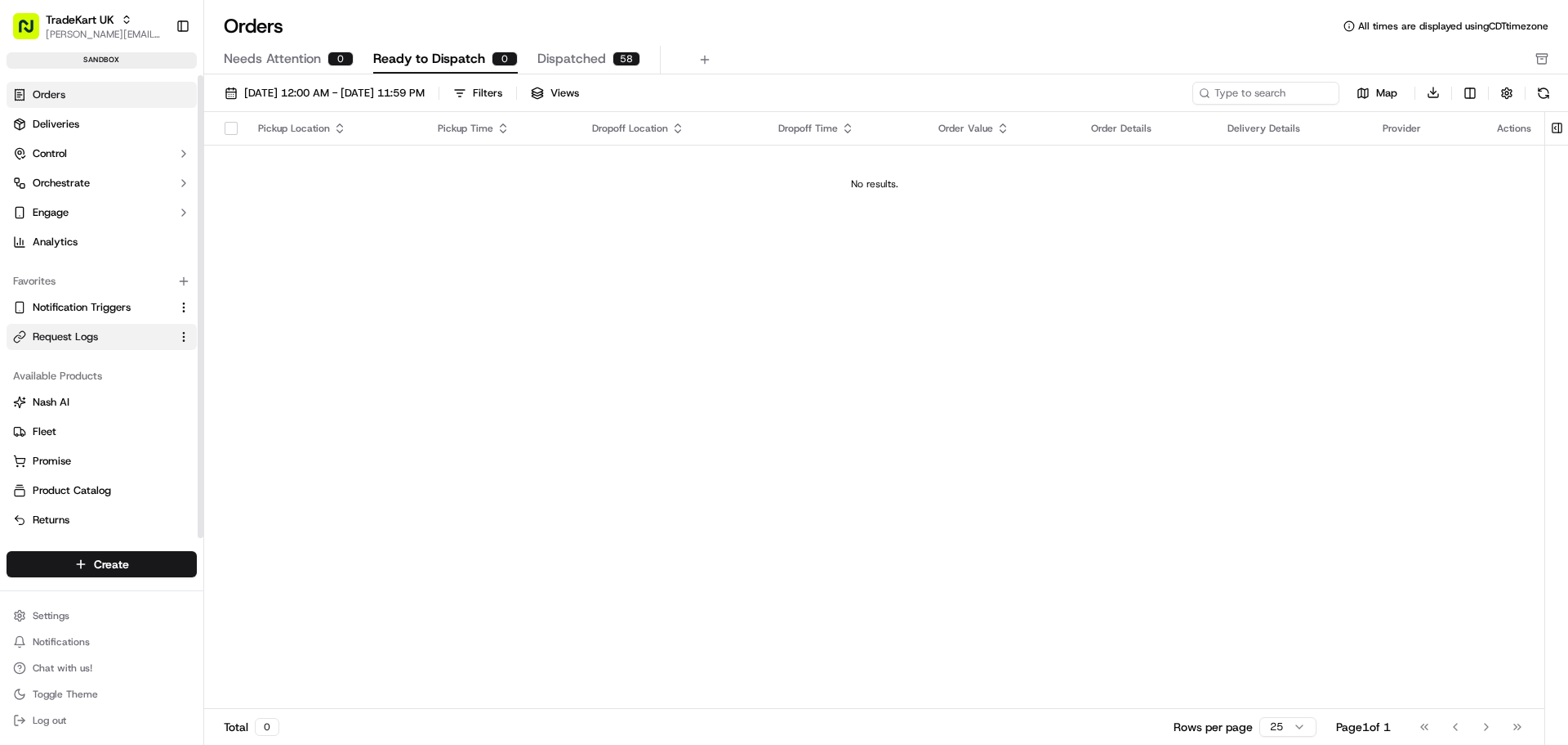
click at [85, 335] on span "Request Logs" at bounding box center [65, 336] width 65 height 15
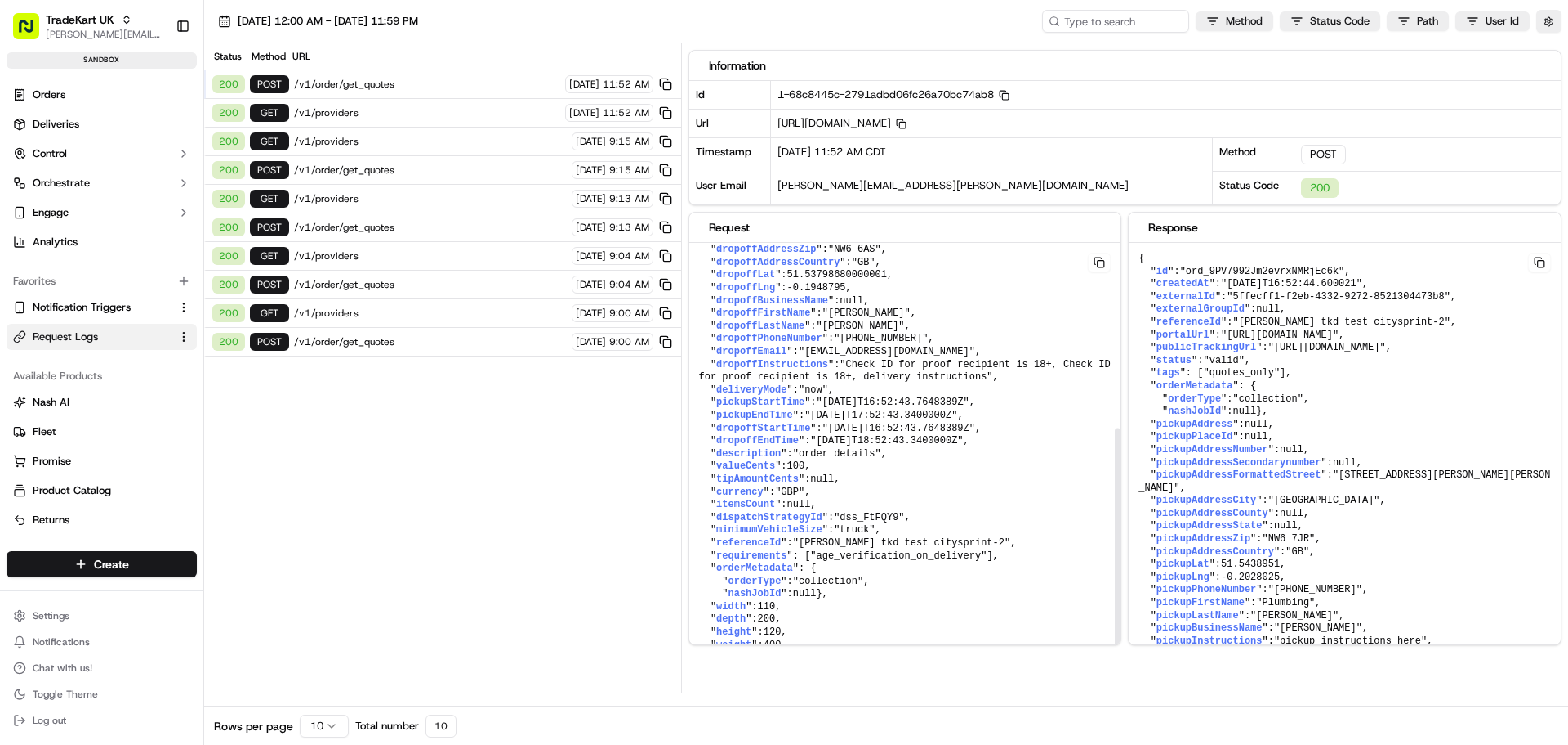
scroll to position [353, 0]
